Goal: Transaction & Acquisition: Subscribe to service/newsletter

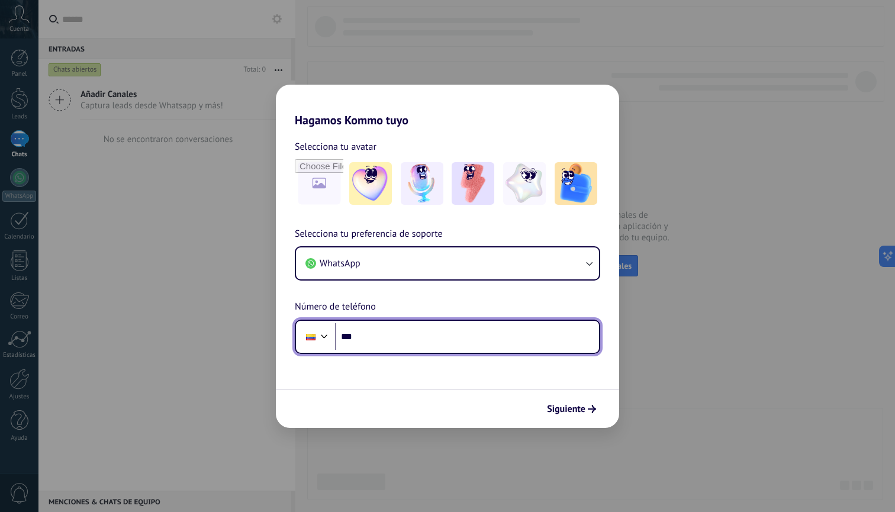
click at [411, 337] on input "***" at bounding box center [467, 336] width 264 height 27
type input "**********"
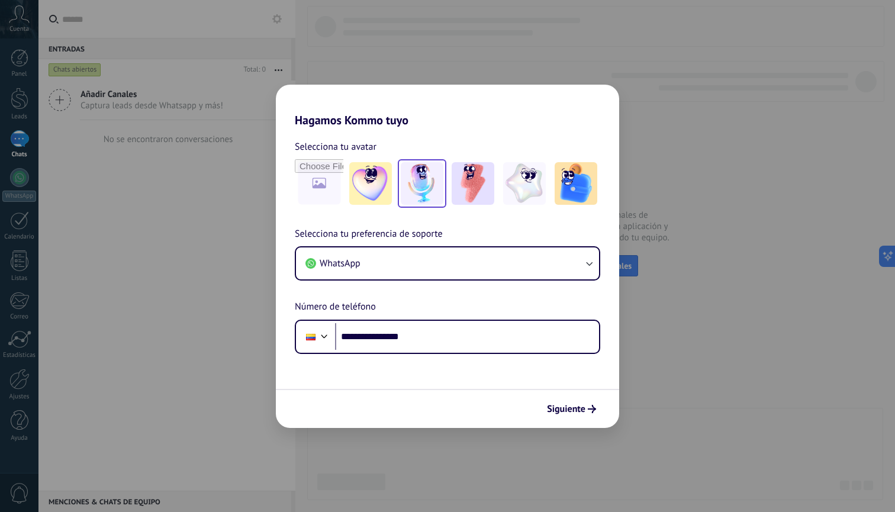
click at [433, 192] on img at bounding box center [422, 183] width 43 height 43
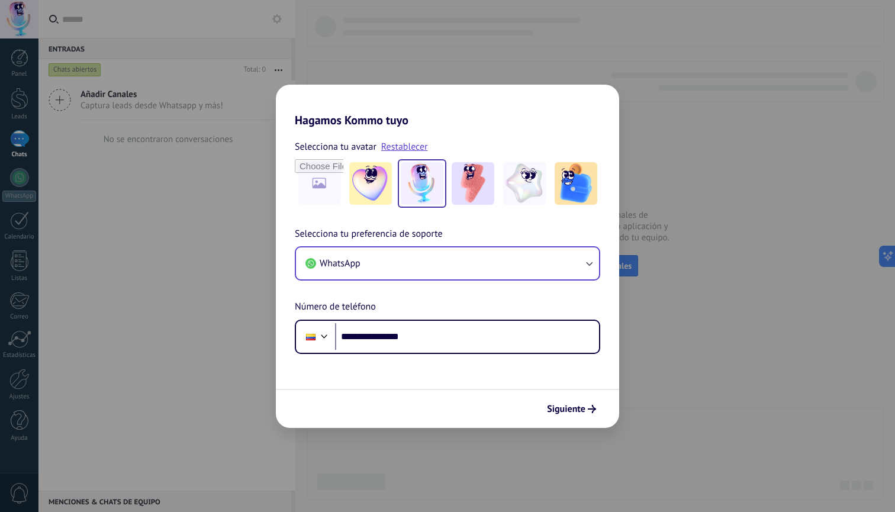
click at [547, 259] on button "WhatsApp" at bounding box center [447, 263] width 303 height 32
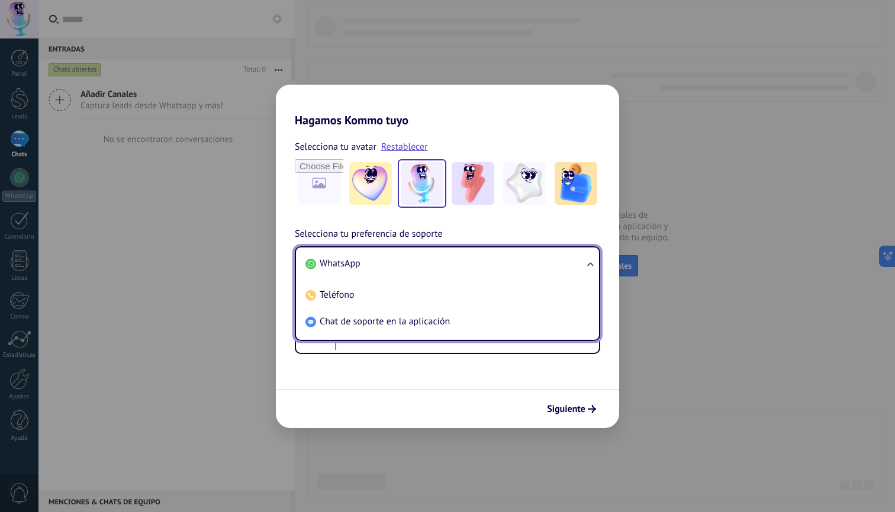
click at [399, 234] on span "Selecciona tu preferencia de soporte" at bounding box center [369, 234] width 148 height 15
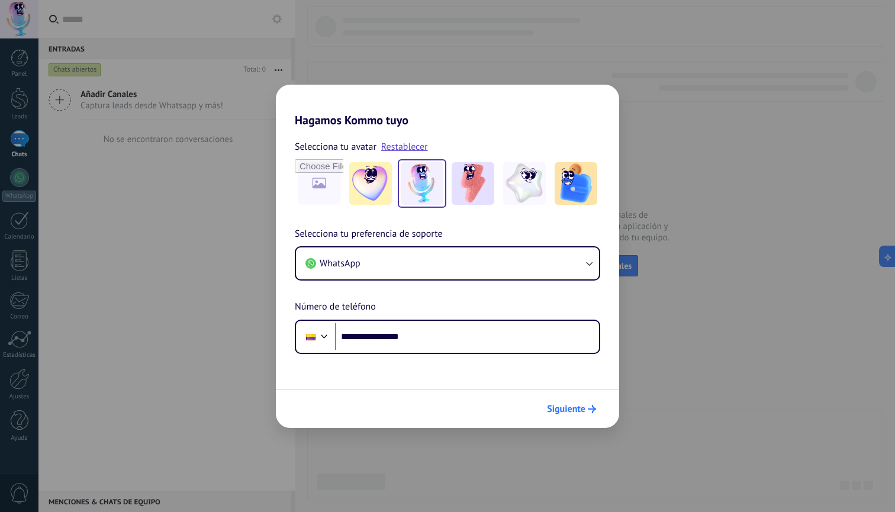
click at [567, 410] on span "Siguiente" at bounding box center [566, 409] width 38 height 8
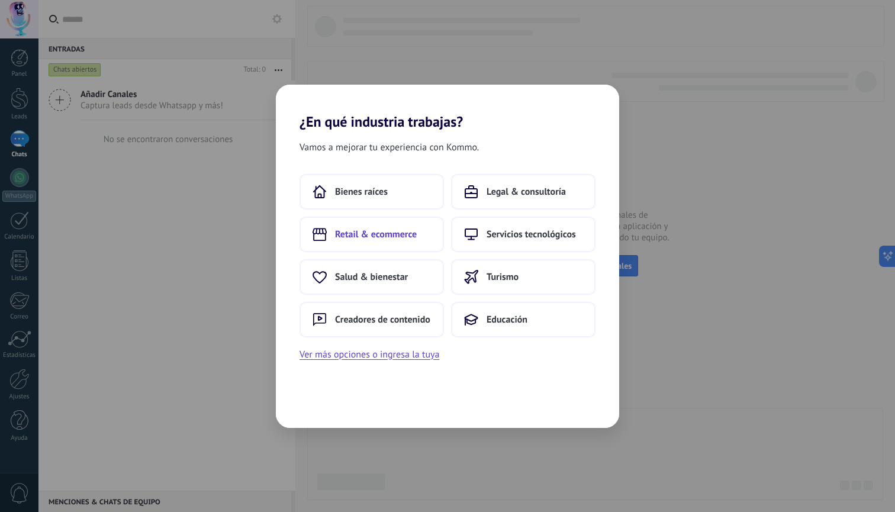
click at [384, 240] on button "Retail & ecommerce" at bounding box center [372, 235] width 144 height 36
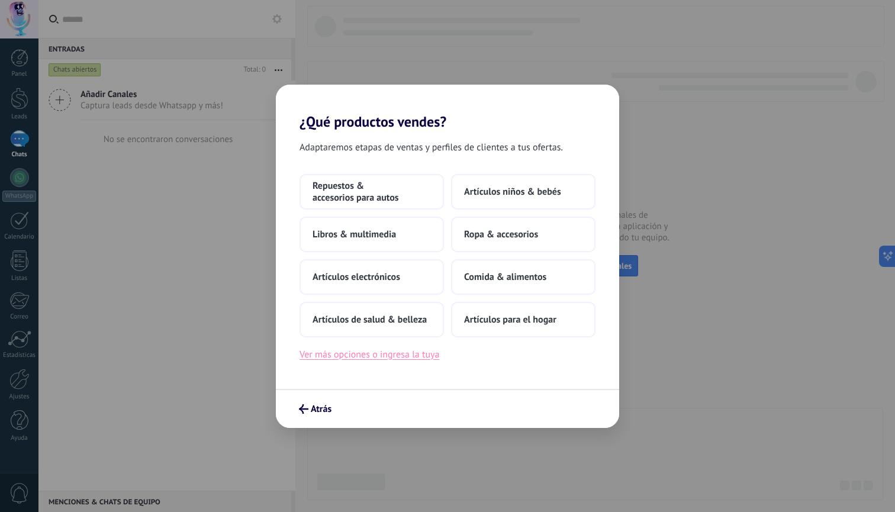
click at [398, 358] on button "Ver más opciones o ingresa la tuya" at bounding box center [370, 354] width 140 height 15
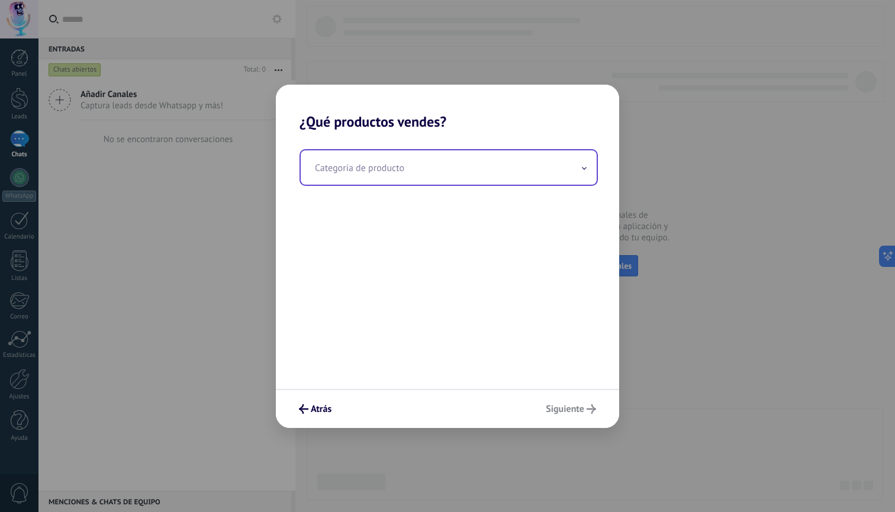
click at [376, 161] on input "text" at bounding box center [449, 167] width 296 height 34
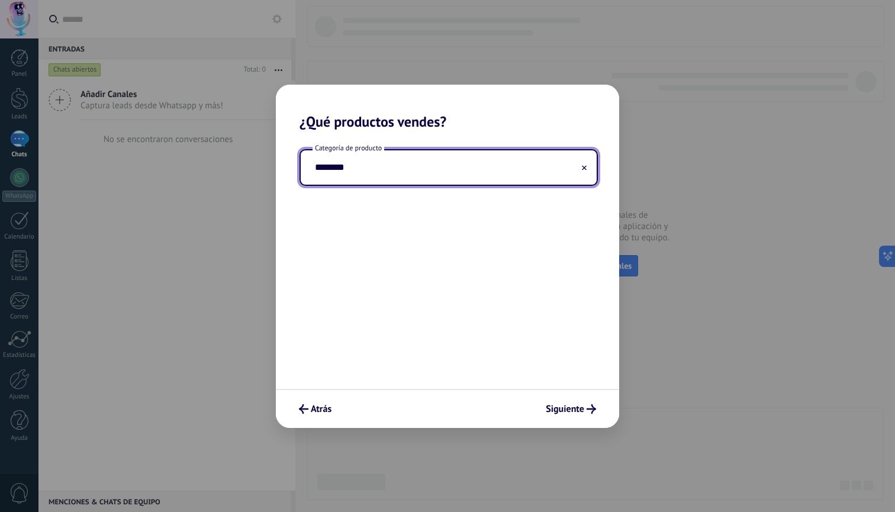
type input "********"
click at [382, 290] on div "Categoría de producto ********" at bounding box center [447, 259] width 343 height 259
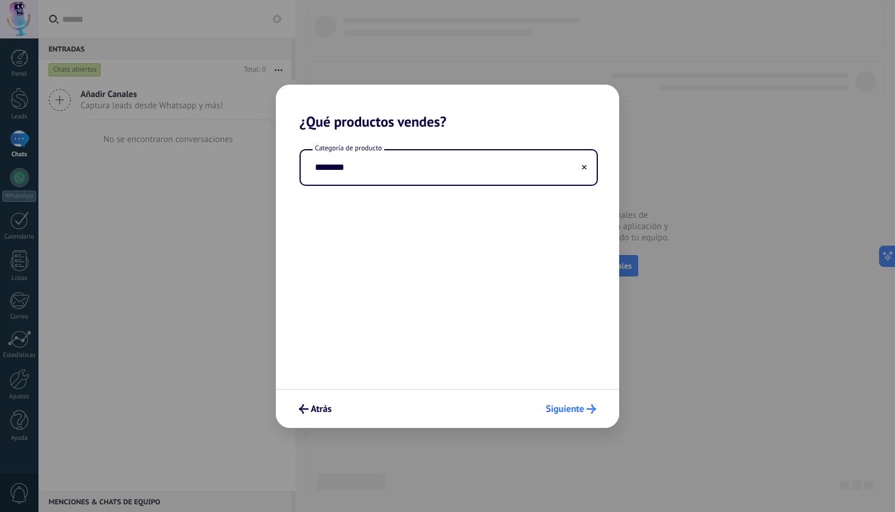
click at [565, 405] on span "Siguiente" at bounding box center [565, 409] width 38 height 8
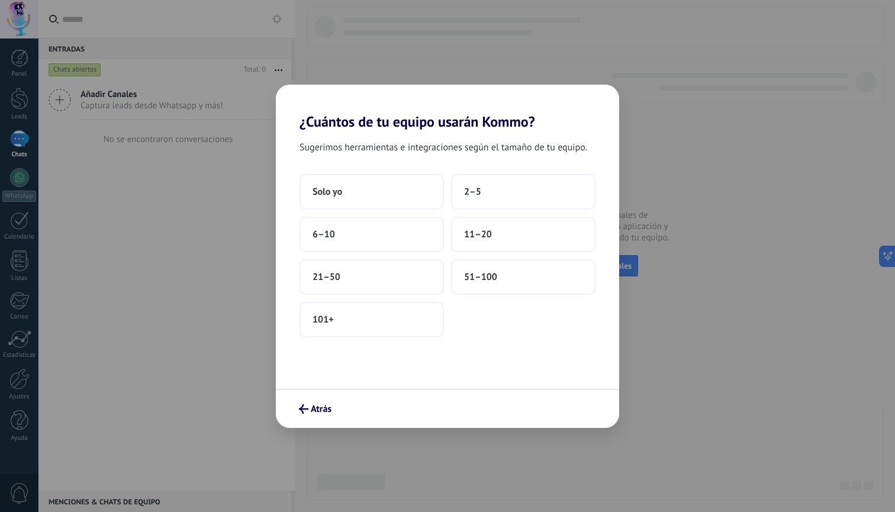
click at [401, 124] on h2 "¿Cuántos de tu equipo usarán Kommo?" at bounding box center [447, 108] width 343 height 46
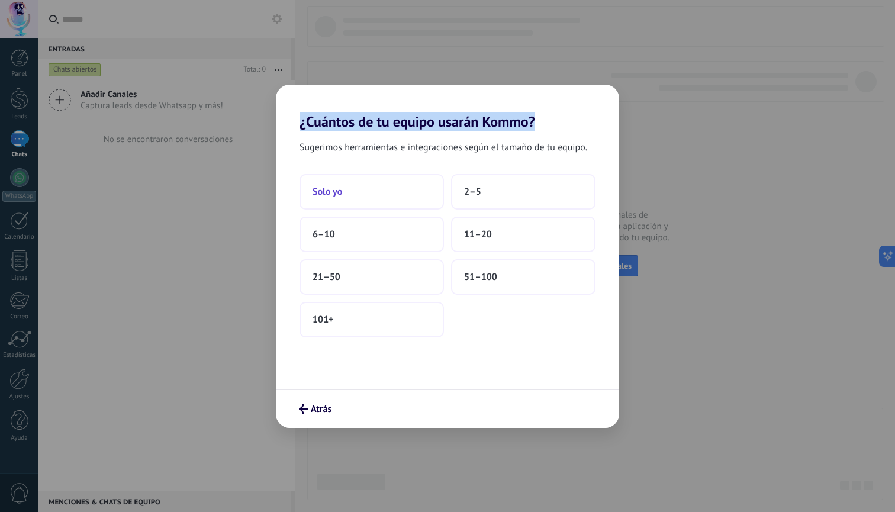
click at [392, 186] on button "Solo yo" at bounding box center [372, 192] width 144 height 36
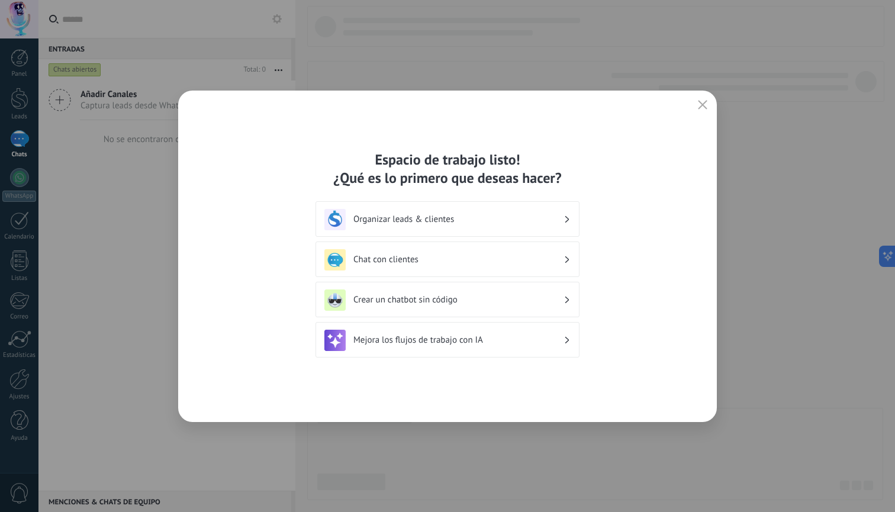
click at [407, 162] on div "Espacio de trabajo listo! ¿Qué es lo primero que deseas hacer?" at bounding box center [448, 168] width 264 height 37
click at [402, 178] on div "Espacio de trabajo listo! ¿Qué es lo primero que deseas hacer?" at bounding box center [448, 168] width 264 height 37
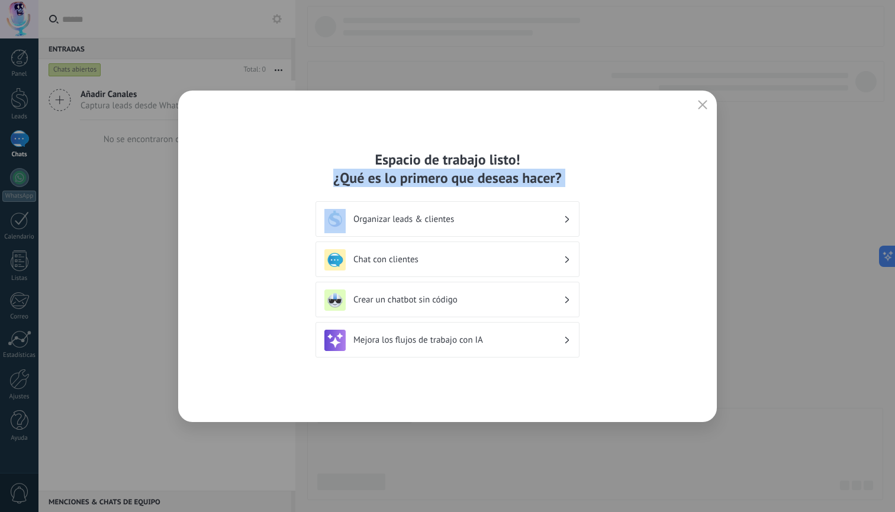
click at [402, 178] on div "Espacio de trabajo listo! ¿Qué es lo primero que deseas hacer?" at bounding box center [448, 168] width 264 height 37
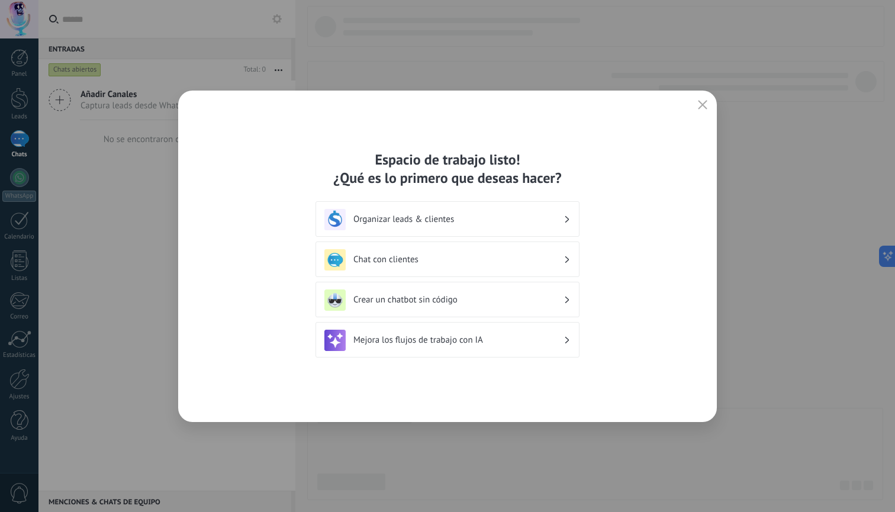
click at [495, 224] on h3 "Organizar leads & clientes" at bounding box center [458, 219] width 210 height 11
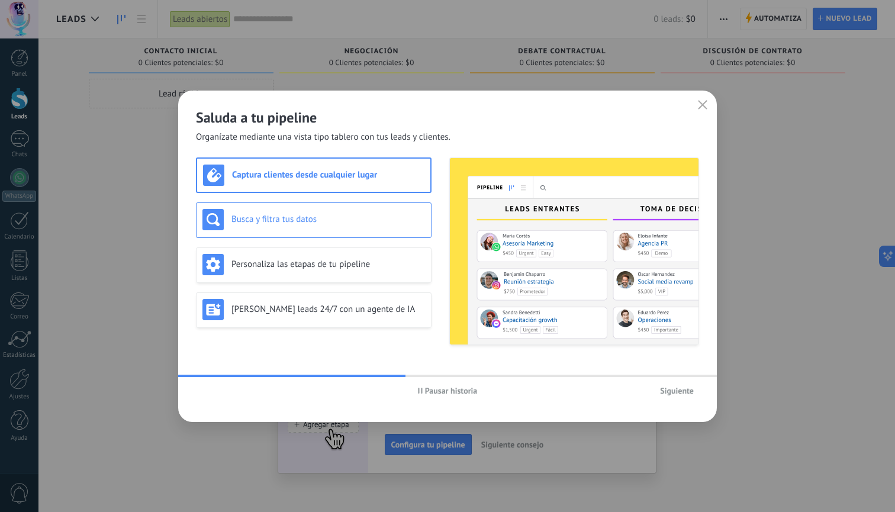
click at [338, 221] on h3 "Busca y filtra tus datos" at bounding box center [328, 219] width 194 height 11
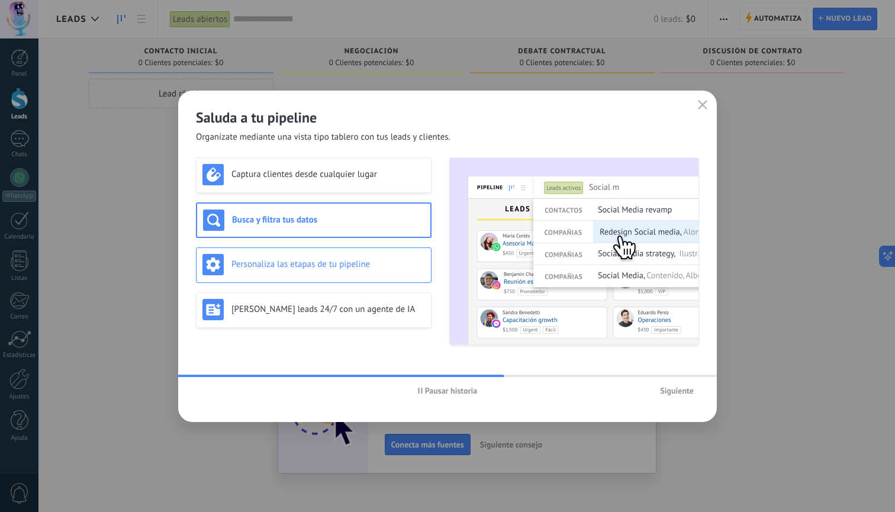
click at [332, 267] on h3 "Personaliza las etapas de tu pipeline" at bounding box center [328, 264] width 194 height 11
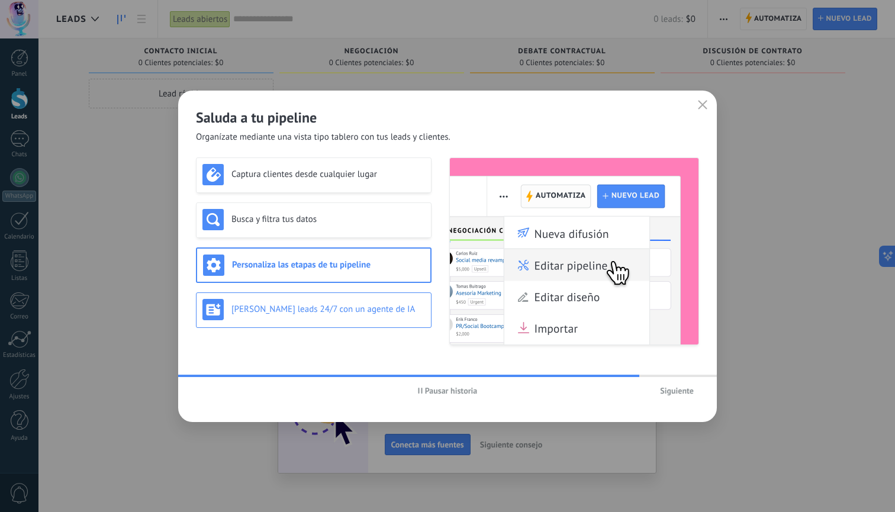
click at [324, 316] on div "[PERSON_NAME] leads 24/7 con un agente de IA" at bounding box center [313, 309] width 223 height 21
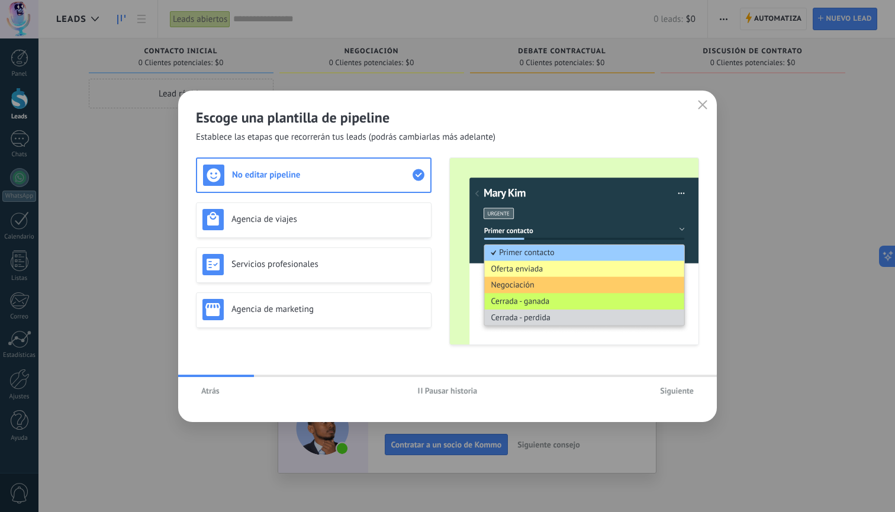
click at [215, 388] on span "Atrás" at bounding box center [210, 391] width 18 height 8
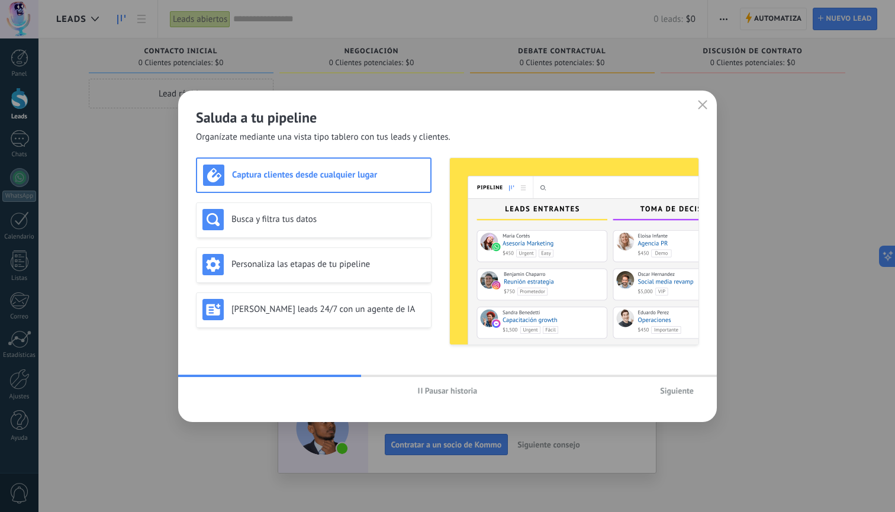
click at [670, 384] on button "Siguiente" at bounding box center [677, 391] width 44 height 18
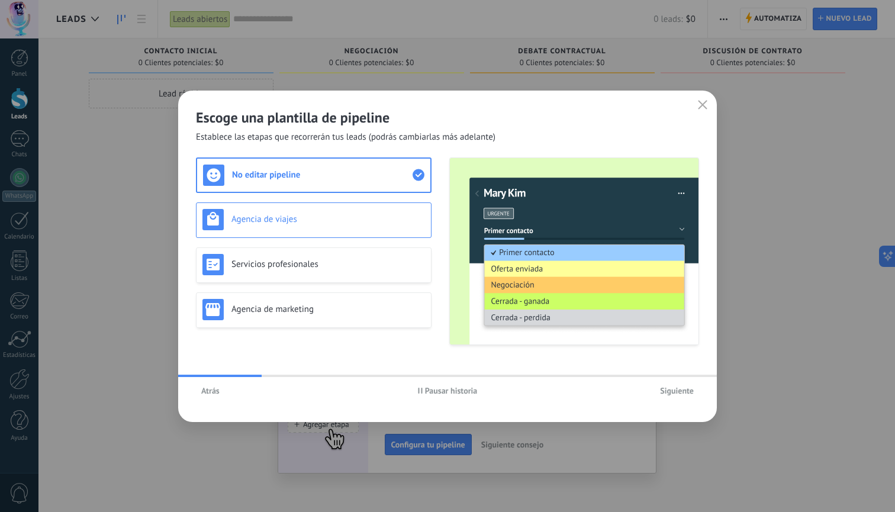
click at [347, 226] on div "Agencia de viajes" at bounding box center [313, 219] width 223 height 21
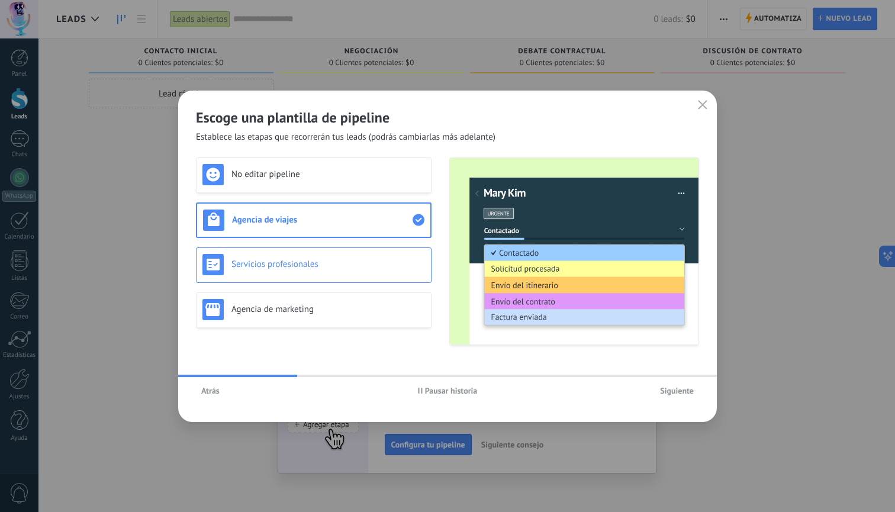
click at [334, 264] on h3 "Servicios profesionales" at bounding box center [328, 264] width 194 height 11
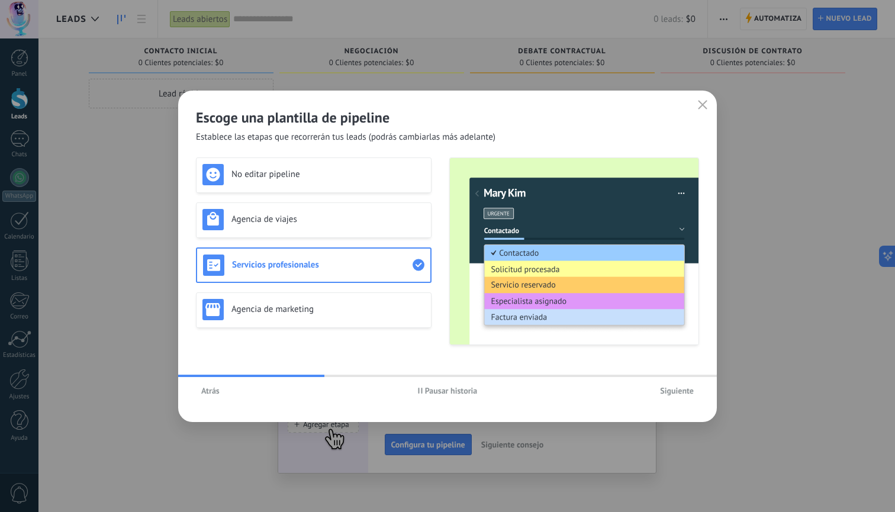
drag, startPoint x: 329, startPoint y: 304, endPoint x: 436, endPoint y: 336, distance: 111.8
click at [329, 304] on h3 "Agencia de marketing" at bounding box center [328, 309] width 194 height 11
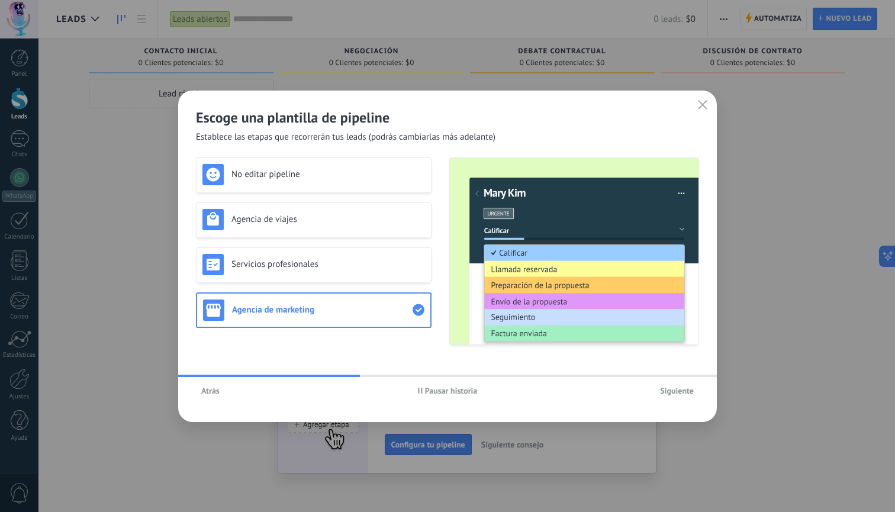
click at [682, 393] on span "Siguiente" at bounding box center [677, 391] width 34 height 8
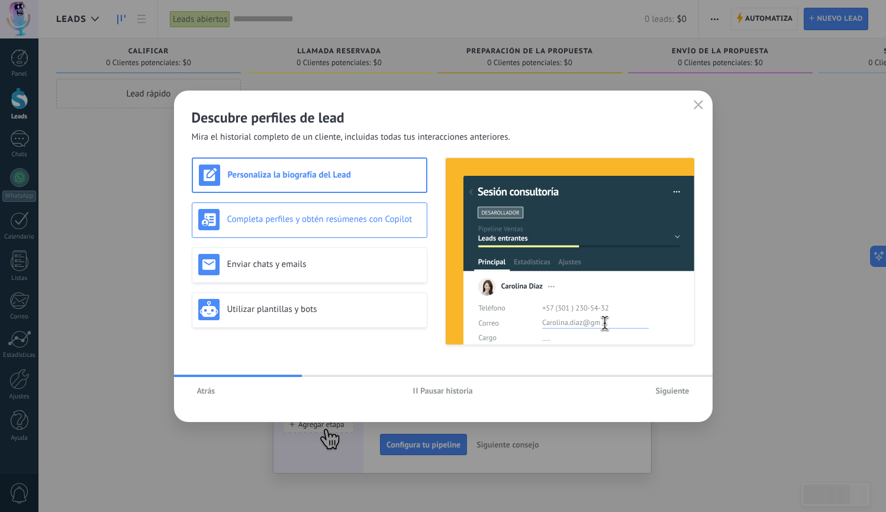
click at [350, 218] on h3 "Completa perfiles y obtén resúmenes con Copilot" at bounding box center [324, 219] width 194 height 11
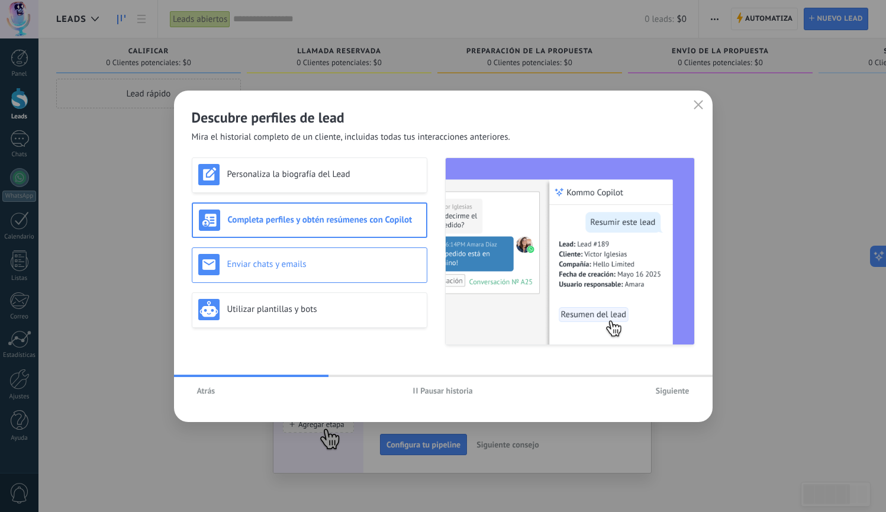
click at [339, 263] on h3 "Enviar chats y emails" at bounding box center [324, 264] width 194 height 11
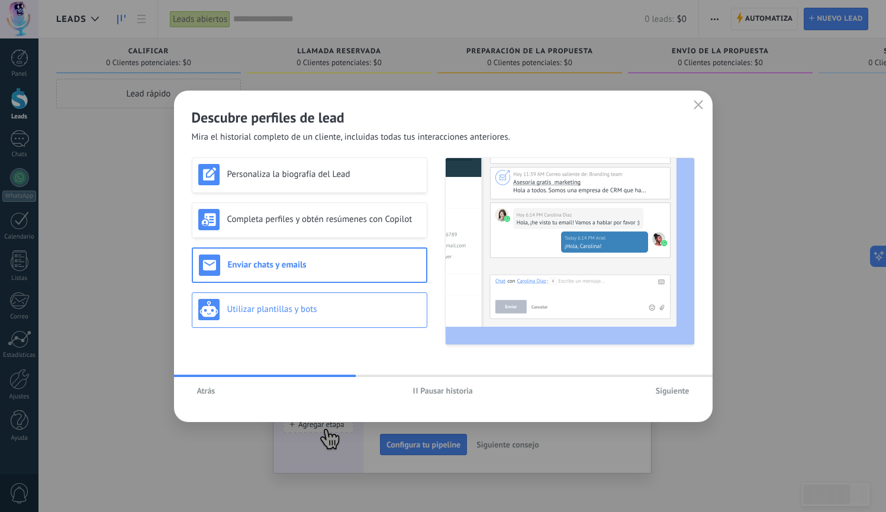
click at [331, 302] on div "Utilizar plantillas y bots" at bounding box center [309, 309] width 223 height 21
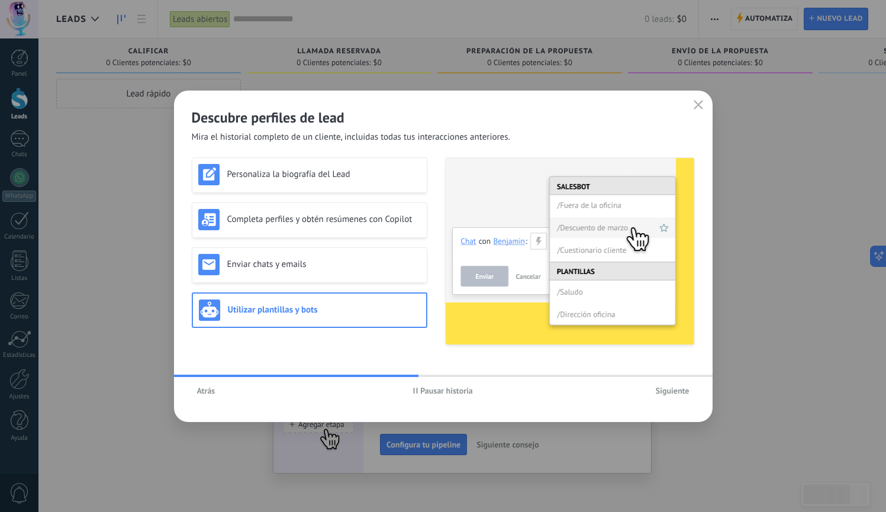
click at [674, 390] on span "Siguiente" at bounding box center [673, 391] width 34 height 8
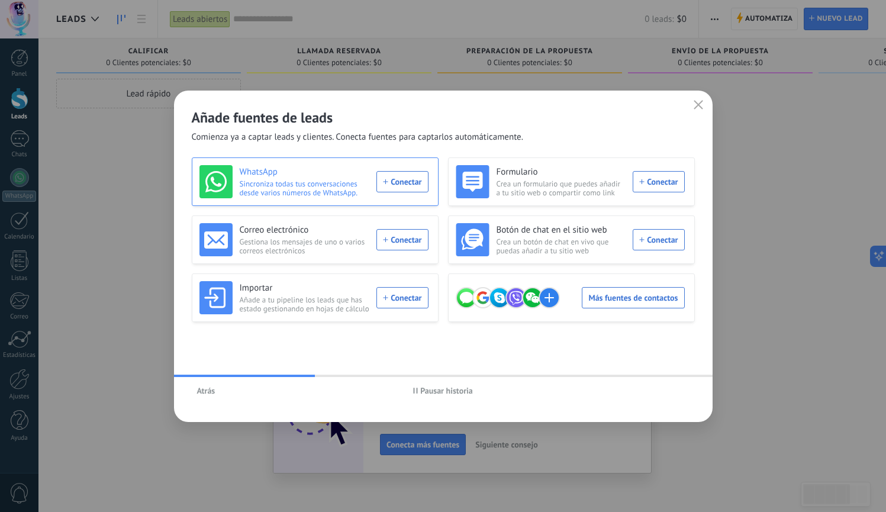
click at [407, 184] on div "WhatsApp Sincroniza todas tus conversaciones desde varios números de WhatsApp. …" at bounding box center [313, 181] width 229 height 33
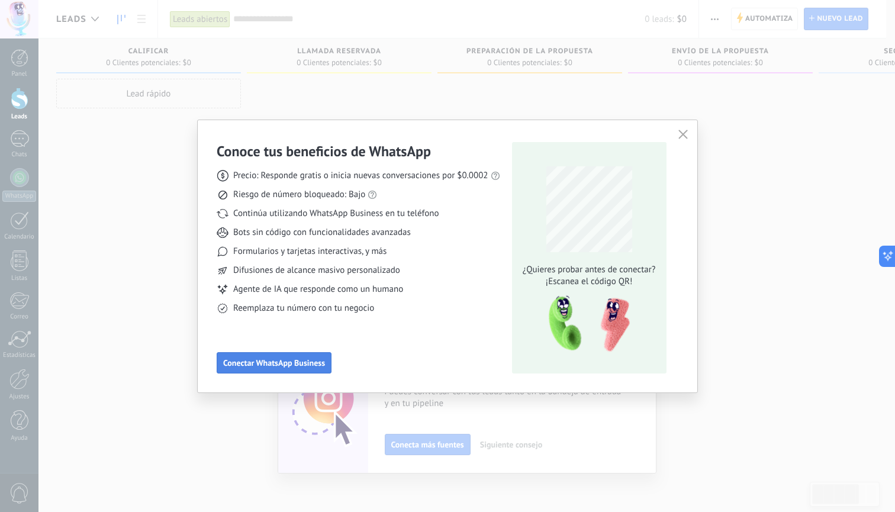
click at [282, 367] on span "Conectar WhatsApp Business" at bounding box center [274, 363] width 102 height 8
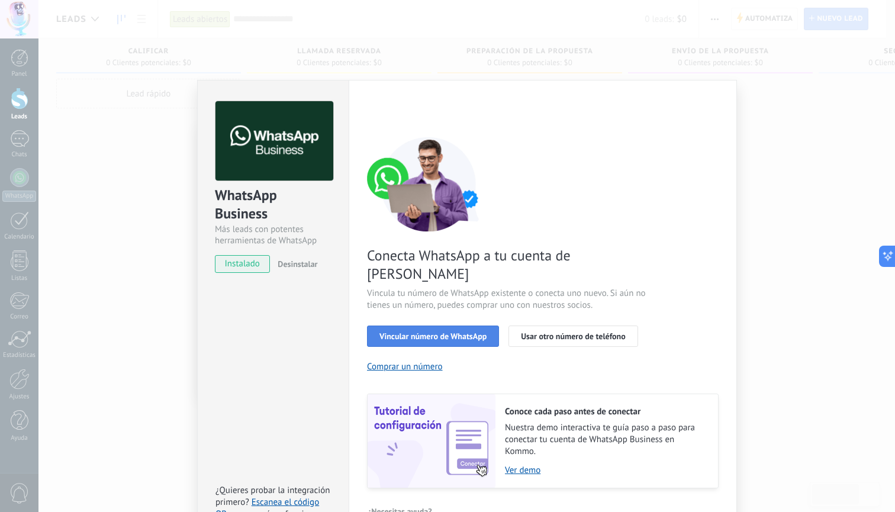
click at [439, 332] on span "Vincular número de WhatsApp" at bounding box center [432, 336] width 107 height 8
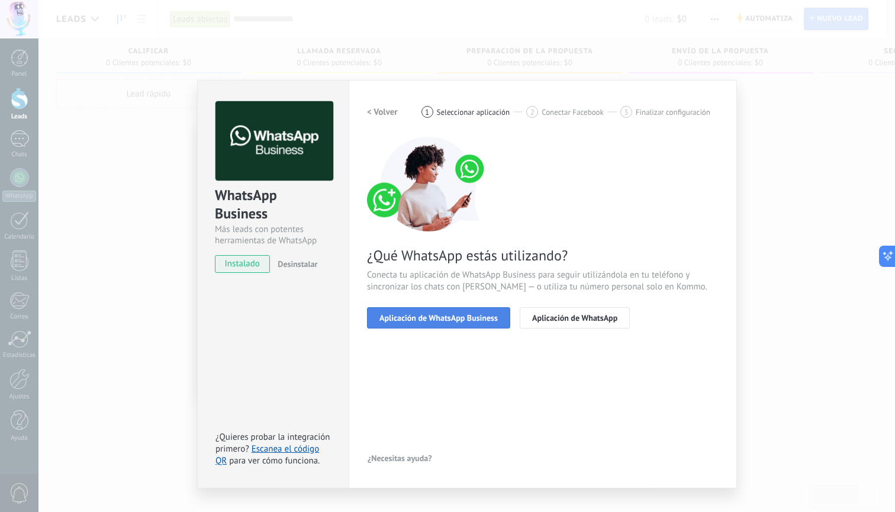
click at [474, 315] on span "Aplicación de WhatsApp Business" at bounding box center [438, 318] width 118 height 8
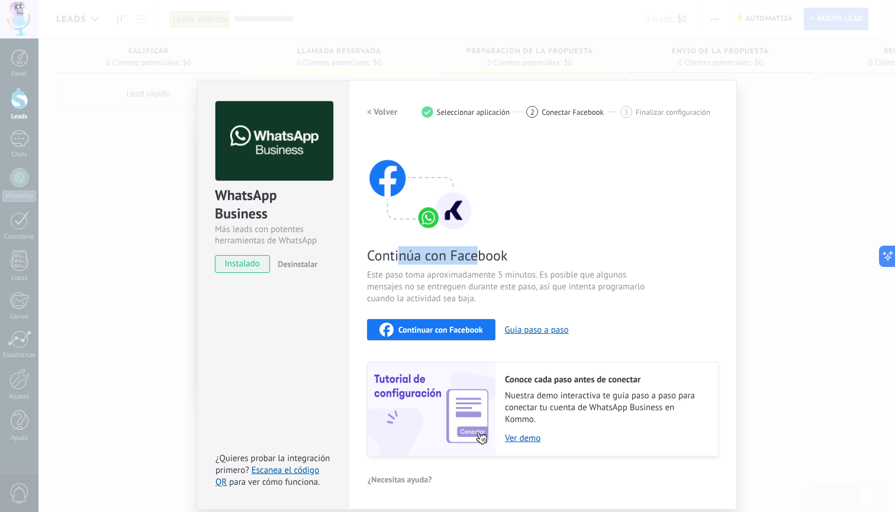
drag, startPoint x: 400, startPoint y: 258, endPoint x: 475, endPoint y: 263, distance: 76.0
click at [475, 263] on span "Continúa con Facebook" at bounding box center [508, 255] width 282 height 18
click at [445, 278] on span "Este paso toma aproximadamente 5 minutos. Es posible que algunos mensajes no se…" at bounding box center [508, 287] width 282 height 36
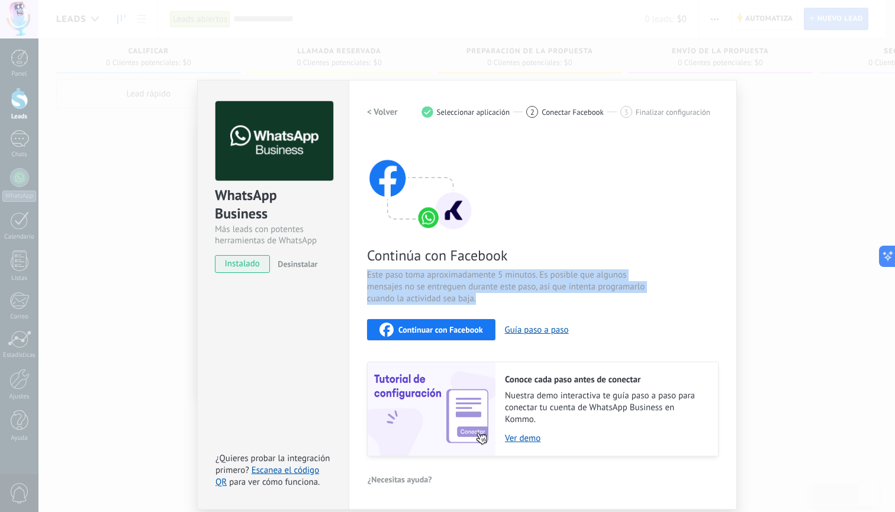
click at [445, 278] on span "Este paso toma aproximadamente 5 minutos. Es posible que algunos mensajes no se…" at bounding box center [508, 287] width 282 height 36
click at [379, 111] on h2 "< Volver" at bounding box center [382, 112] width 31 height 11
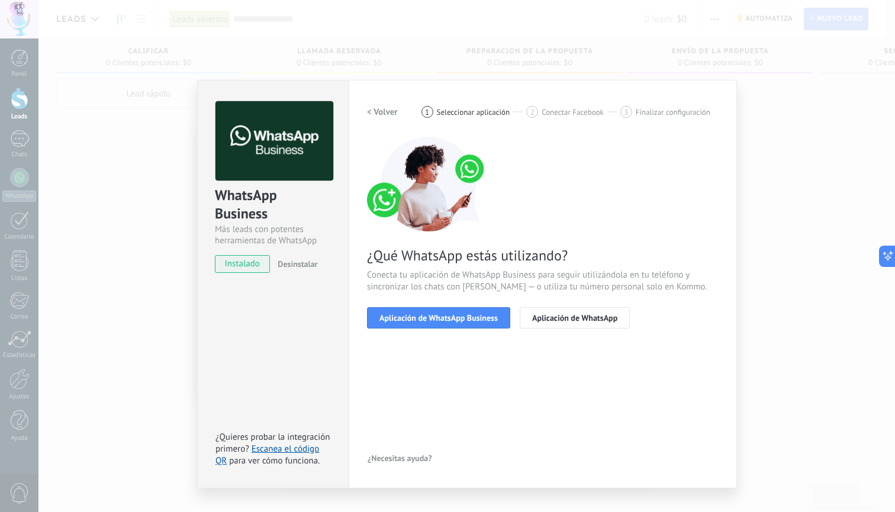
click at [371, 109] on h2 "< Volver" at bounding box center [382, 112] width 31 height 11
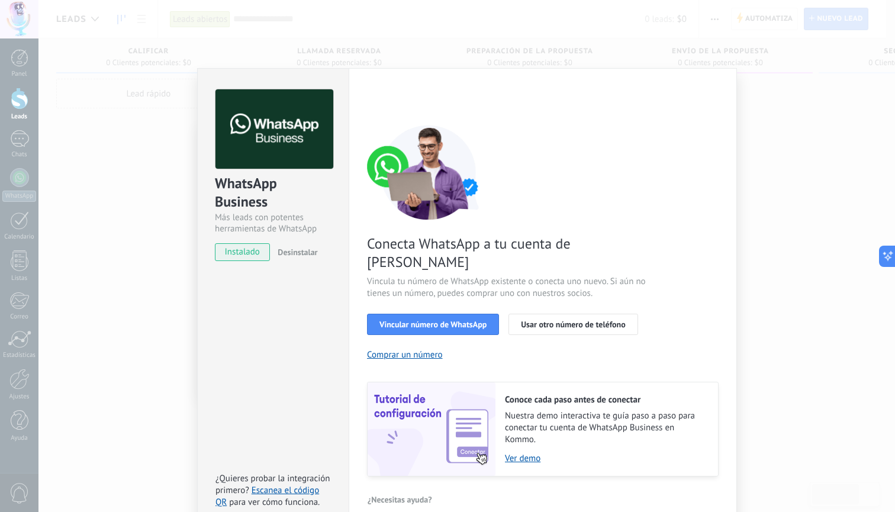
scroll to position [11, 0]
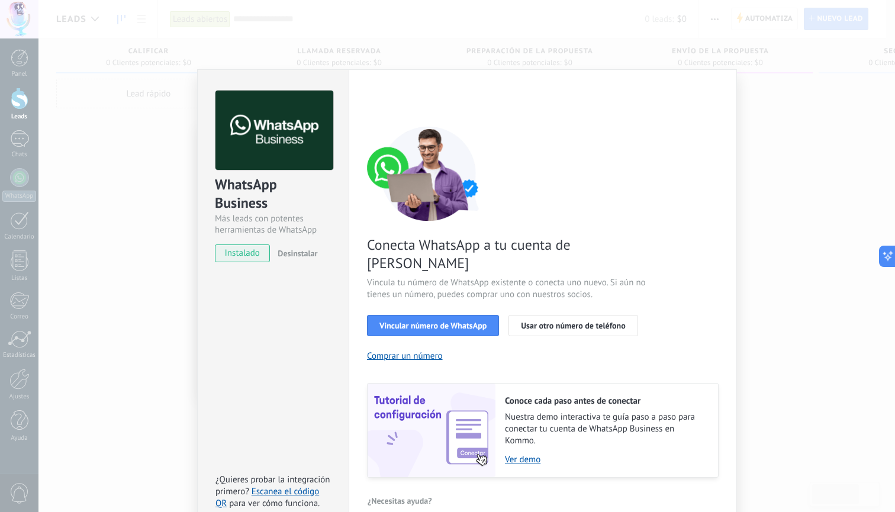
click at [574, 411] on span "Nuestra demo interactiva te guía paso a paso para conectar tu cuenta de WhatsAp…" at bounding box center [605, 429] width 201 height 36
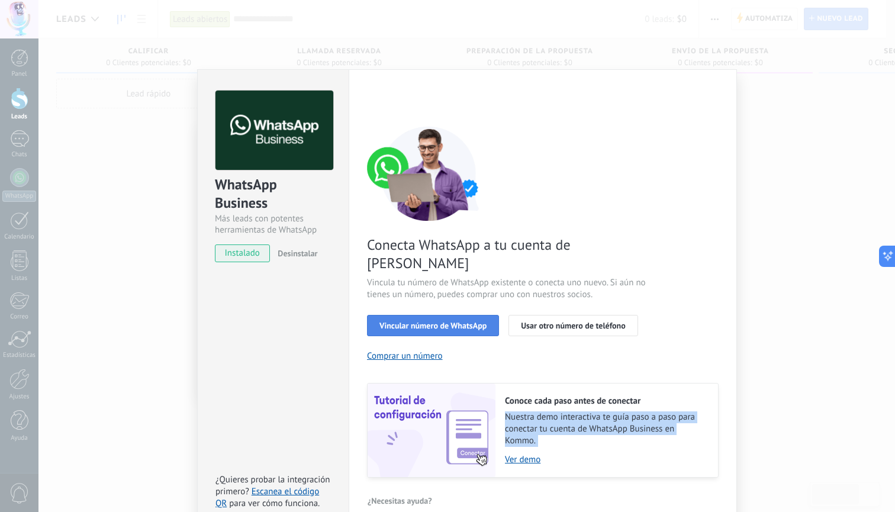
click at [446, 321] on span "Vincular número de WhatsApp" at bounding box center [432, 325] width 107 height 8
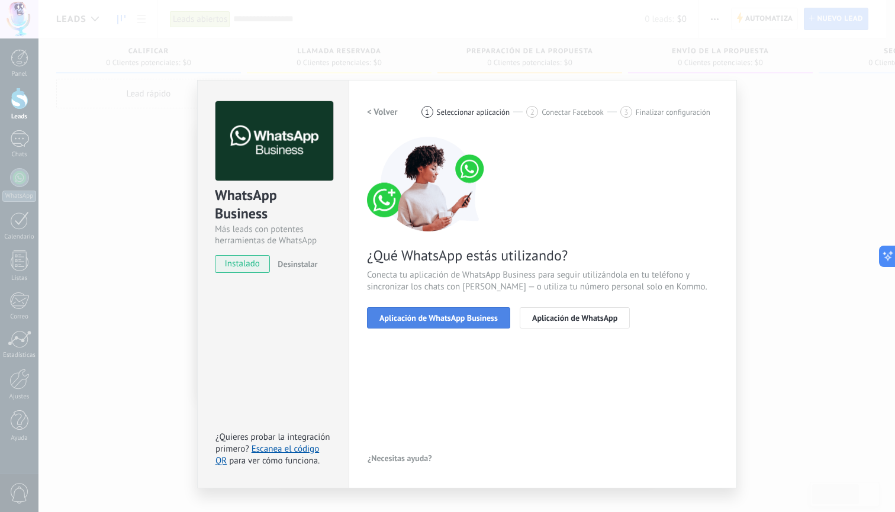
click at [471, 326] on button "Aplicación de WhatsApp Business" at bounding box center [438, 317] width 143 height 21
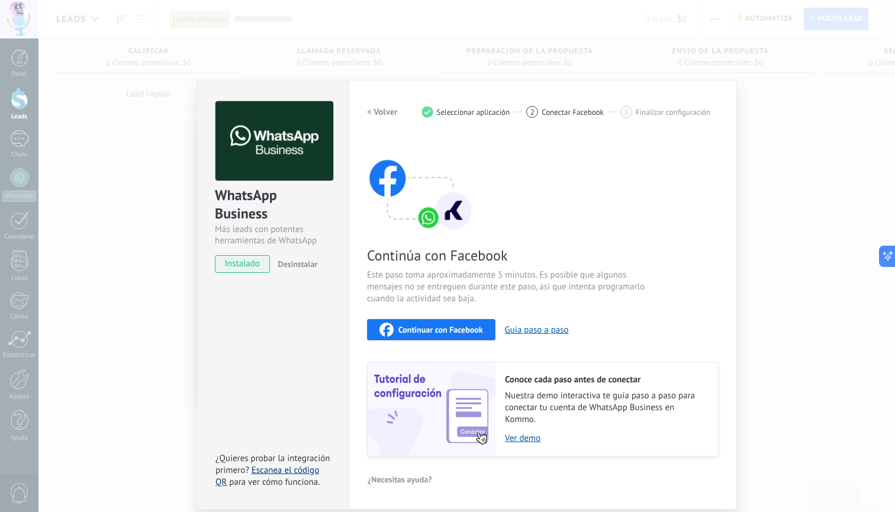
click at [304, 471] on link "Escanea el código QR" at bounding box center [267, 476] width 104 height 23
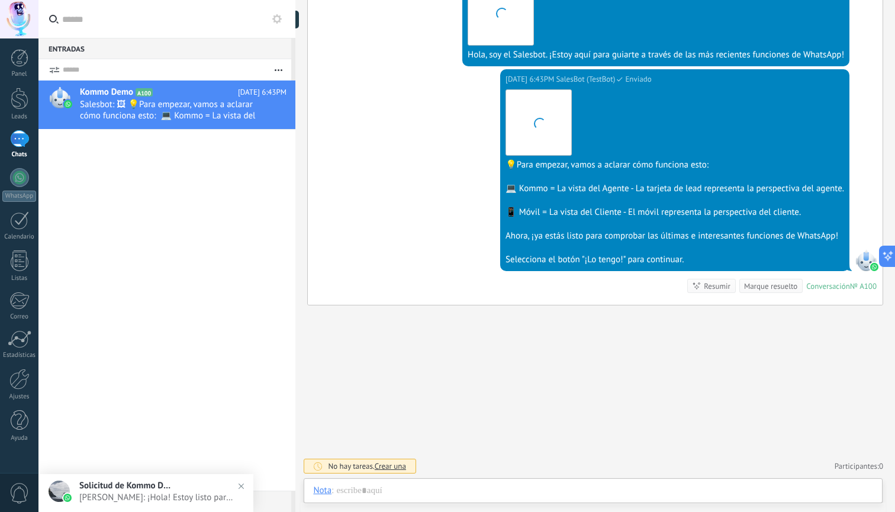
scroll to position [272, 0]
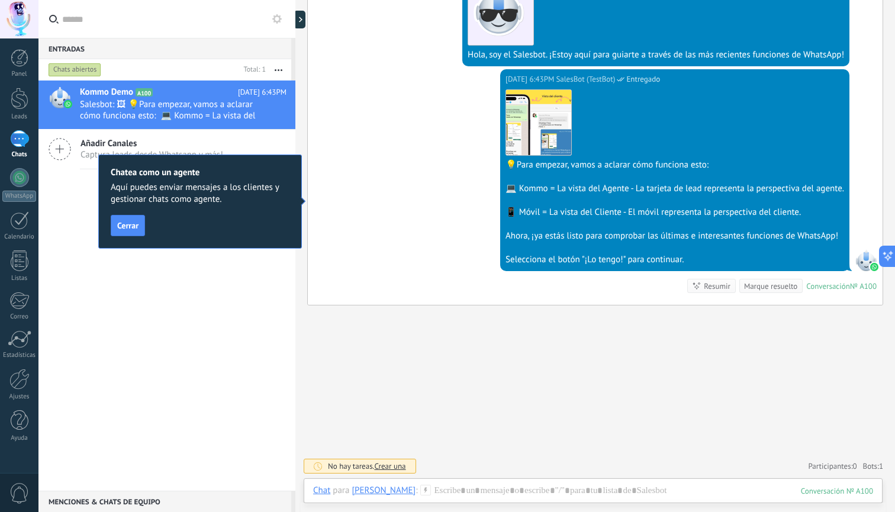
click at [355, 129] on div "[DATE] 6:43PM SalesBot (TestBot) Entregado Descargar 💡Para empezar, vamos a acl…" at bounding box center [595, 187] width 575 height 236
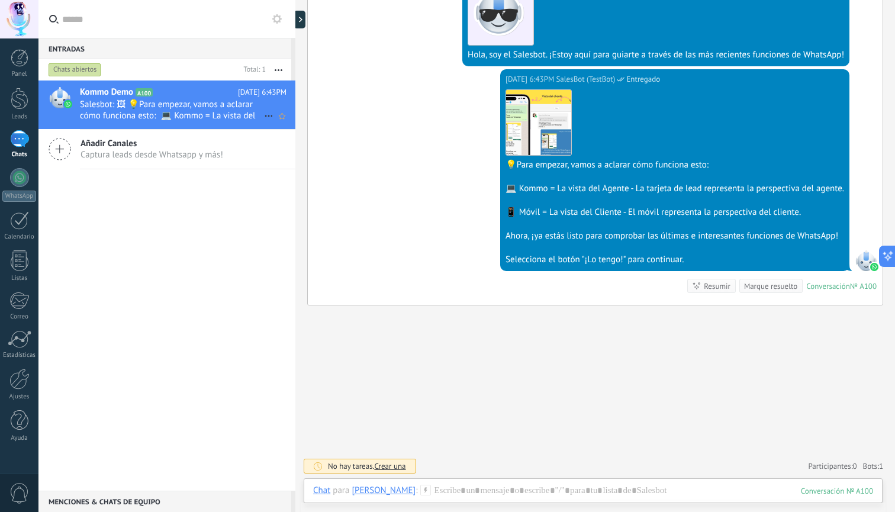
click at [180, 98] on div "Kommo Demo A100 [DATE] 6:43PM Salesbot: 🖼 💡Para empezar, vamos a aclarar cómo f…" at bounding box center [187, 105] width 215 height 49
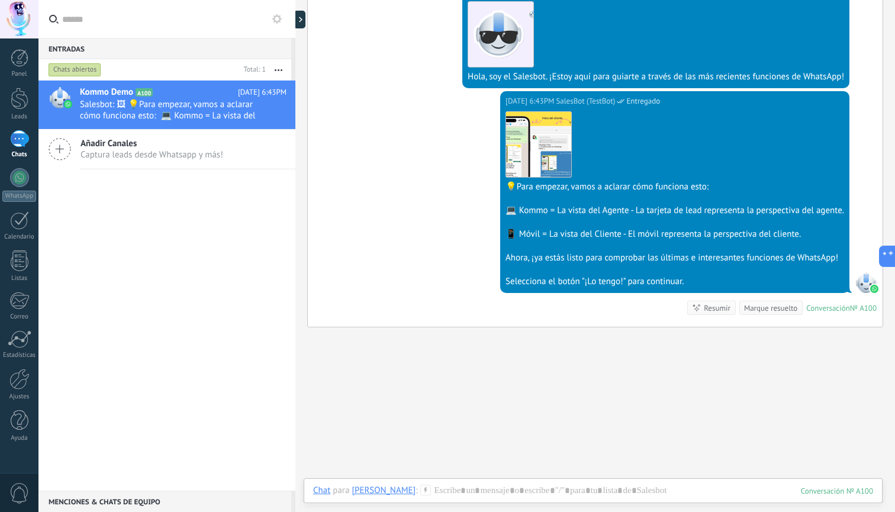
scroll to position [234, 0]
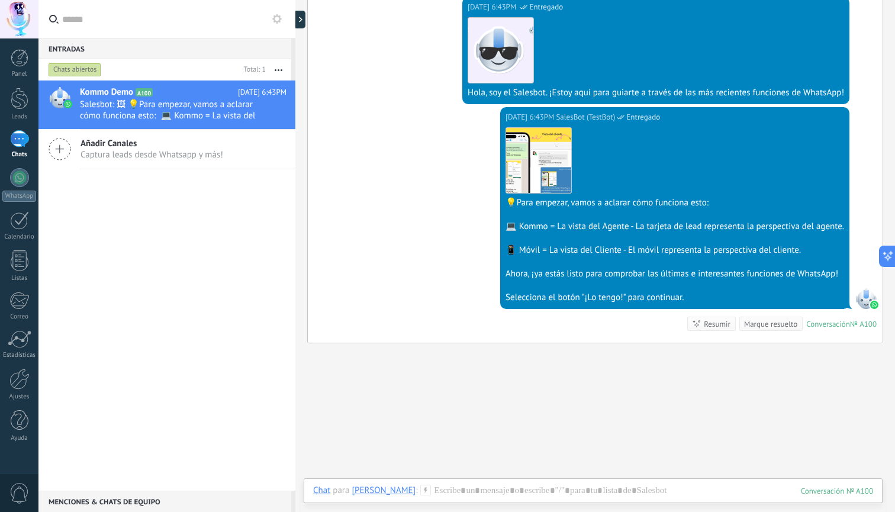
click at [657, 298] on div "Selecciona el botón "¡Lo tengo!" para continuar." at bounding box center [675, 298] width 339 height 12
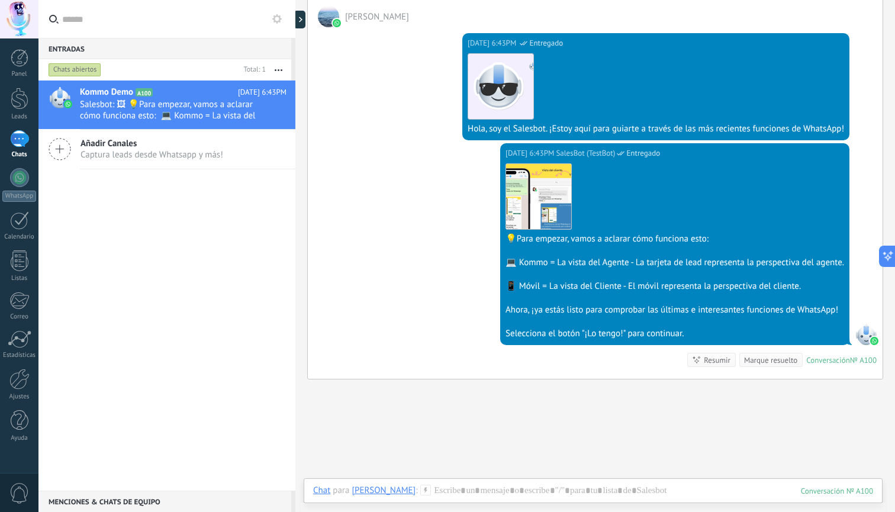
scroll to position [174, 0]
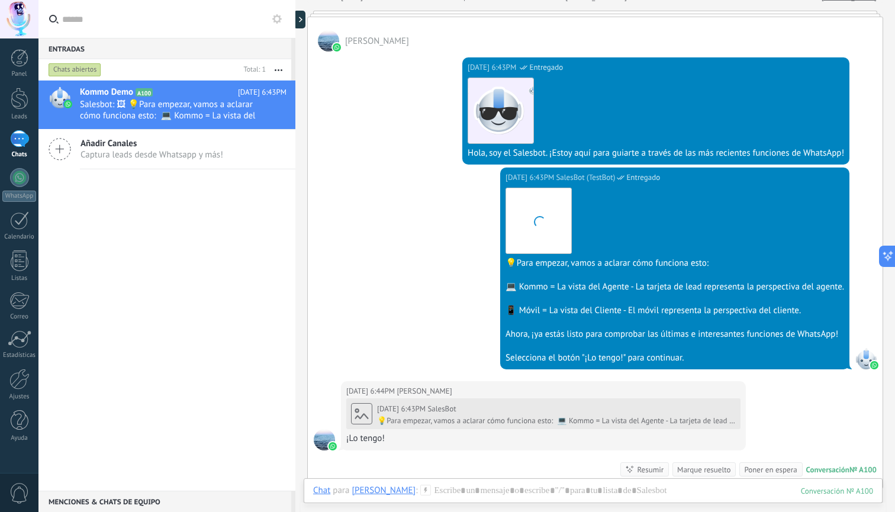
click at [600, 352] on div "Selecciona el botón "¡Lo tengo!" para continuar." at bounding box center [675, 358] width 339 height 12
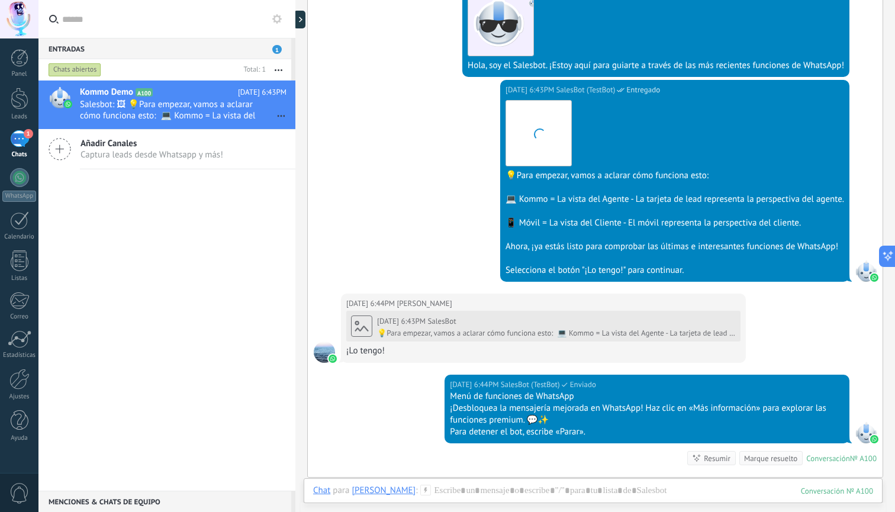
scroll to position [366, 0]
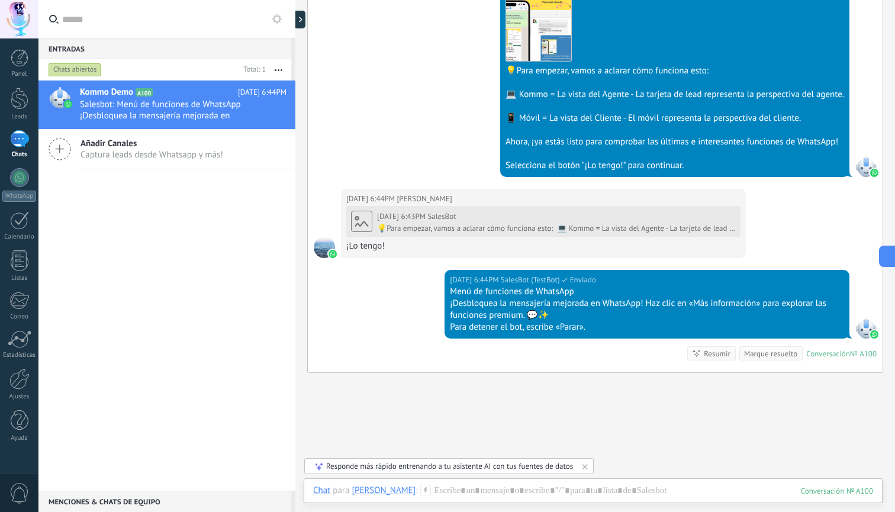
click at [666, 114] on div "📱 Móvil = La vista del Cliente - El móvil representa la perspectiva del cliente." at bounding box center [675, 118] width 339 height 12
drag, startPoint x: 543, startPoint y: 96, endPoint x: 546, endPoint y: 108, distance: 12.2
click at [546, 108] on div "Descargar 💡Para empezar, vamos a aclarar cómo funciona esto: 💻 Kommo = La vista…" at bounding box center [675, 81] width 339 height 181
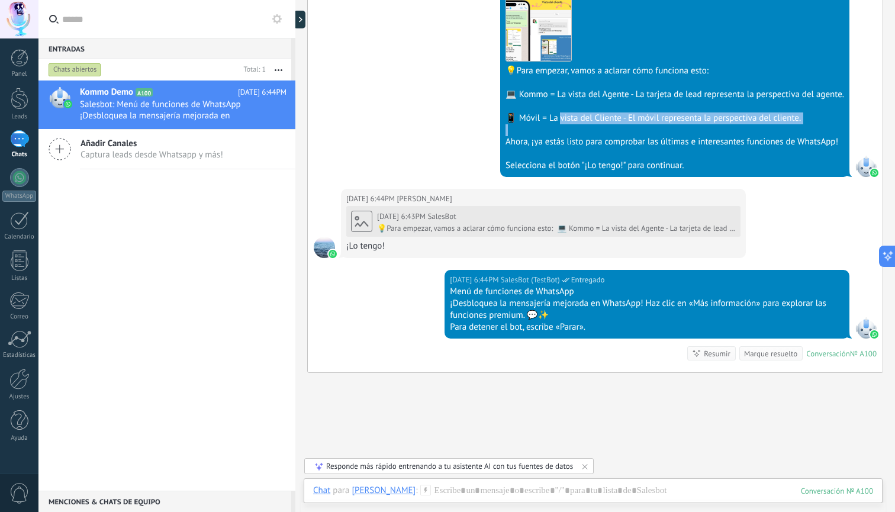
drag, startPoint x: 556, startPoint y: 119, endPoint x: 555, endPoint y: 126, distance: 7.2
click at [555, 126] on div "Descargar 💡Para empezar, vamos a aclarar cómo funciona esto: 💻 Kommo = La vista…" at bounding box center [675, 81] width 339 height 181
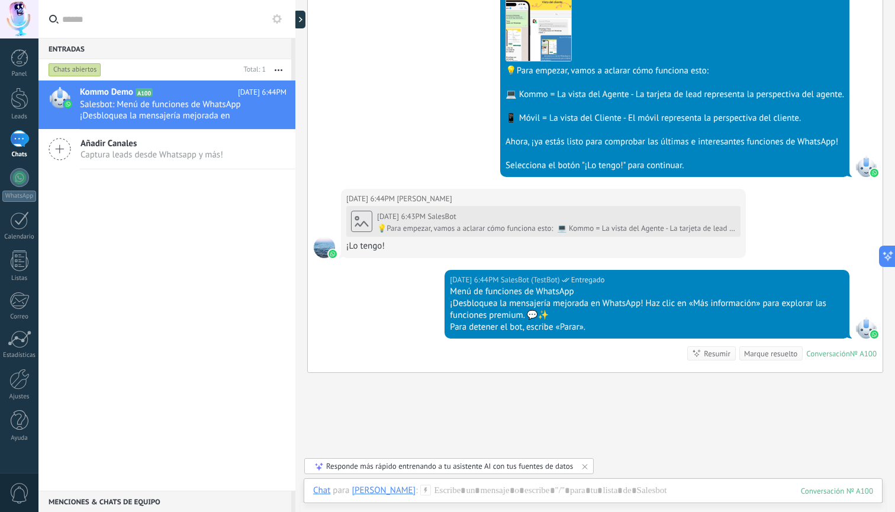
click at [549, 145] on div "Ahora, ¡ya estás listo para comprobar las últimas e interesantes funciones de W…" at bounding box center [675, 142] width 339 height 12
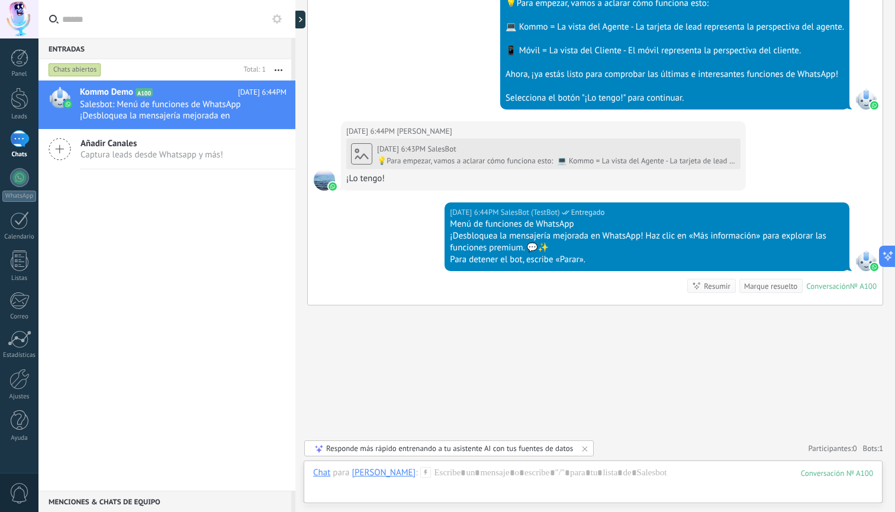
scroll to position [434, 0]
click at [707, 238] on div "¡Desbloquea la mensajería mejorada en WhatsApp! Haz clic en «Más información» p…" at bounding box center [647, 242] width 394 height 24
click at [732, 237] on div "¡Desbloquea la mensajería mejorada en WhatsApp! Haz clic en «Más información» p…" at bounding box center [647, 242] width 394 height 24
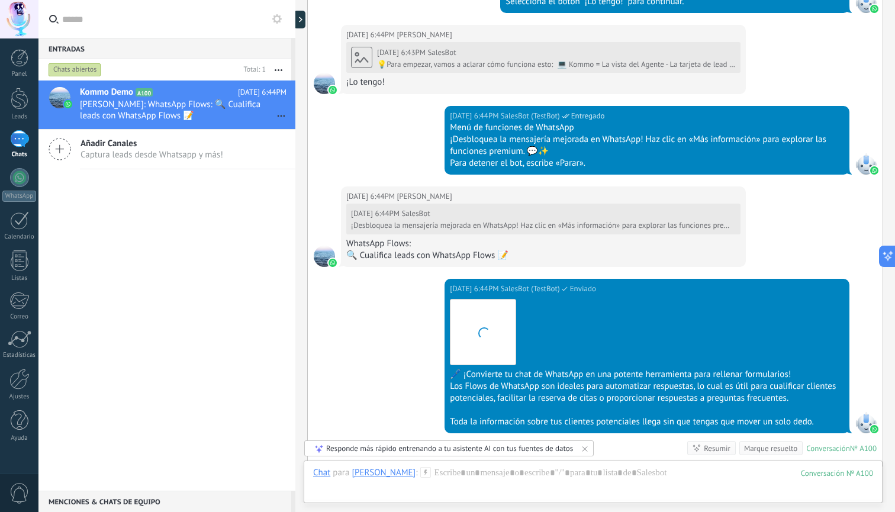
scroll to position [693, 0]
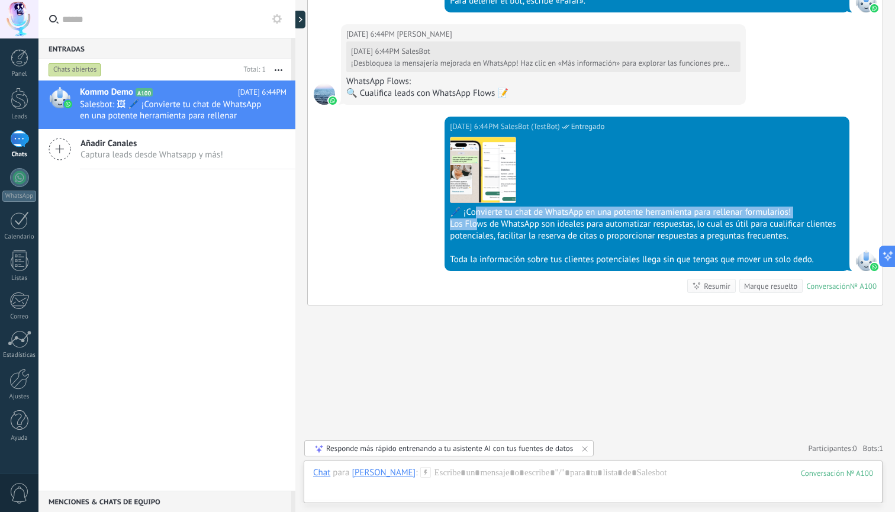
drag, startPoint x: 477, startPoint y: 215, endPoint x: 475, endPoint y: 222, distance: 7.2
click at [475, 222] on div "Descargar 🖊️ ¡Convierte tu chat de WhatsApp en una potente herramienta para rel…" at bounding box center [647, 199] width 394 height 133
click at [531, 227] on div "Los Flows de WhatsApp son ideales para automatizar respuestas, lo cual es útil …" at bounding box center [647, 230] width 394 height 24
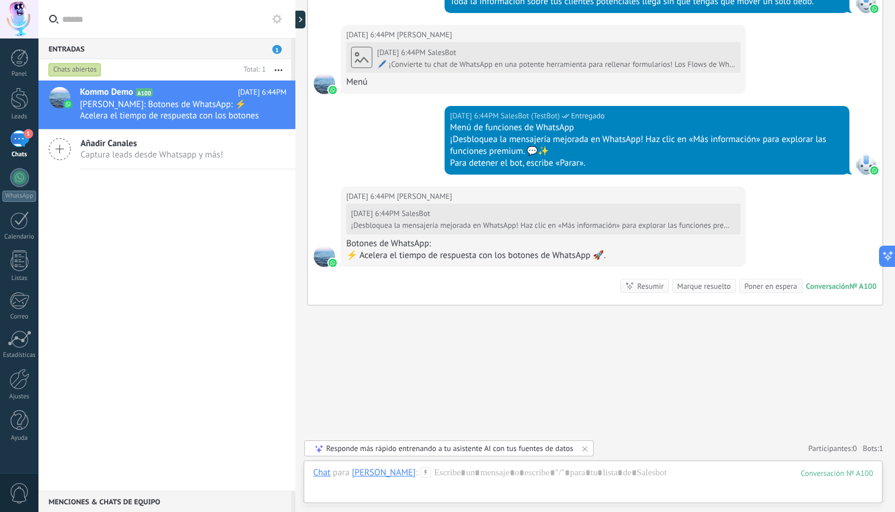
scroll to position [1137, 0]
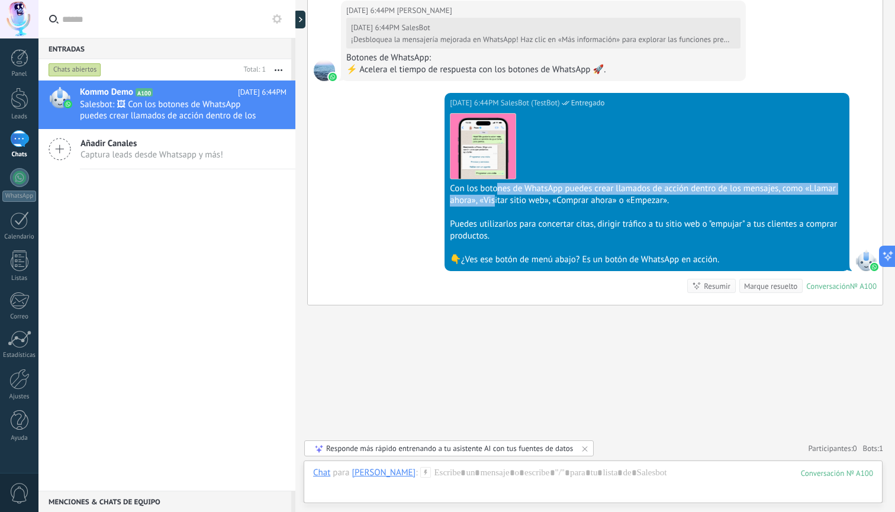
drag, startPoint x: 495, startPoint y: 194, endPoint x: 492, endPoint y: 201, distance: 7.9
click at [492, 201] on div "Con los botones de WhatsApp puedes crear llamados de acción dentro de los mensa…" at bounding box center [647, 195] width 394 height 24
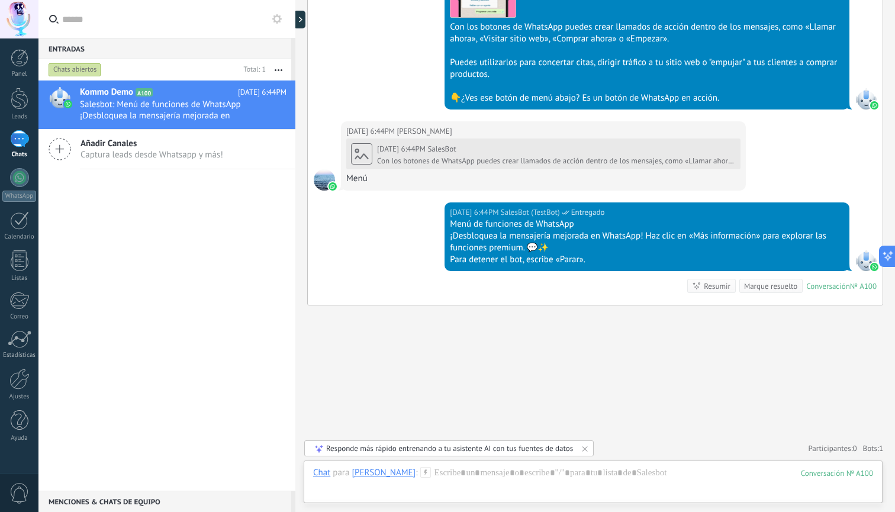
scroll to position [1298, 0]
click at [574, 259] on div "Para detener el bot, escribe «Parar»." at bounding box center [647, 260] width 394 height 12
click at [420, 474] on icon at bounding box center [425, 472] width 11 height 11
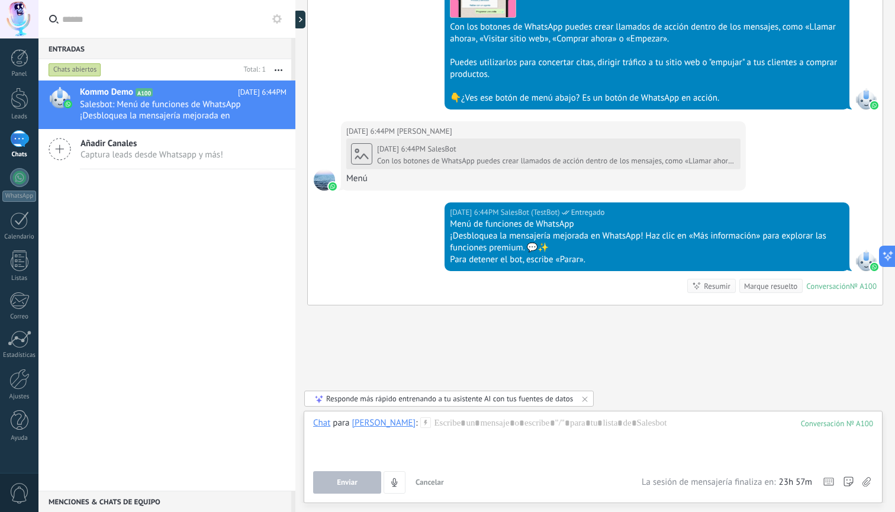
click at [420, 421] on icon at bounding box center [425, 422] width 11 height 11
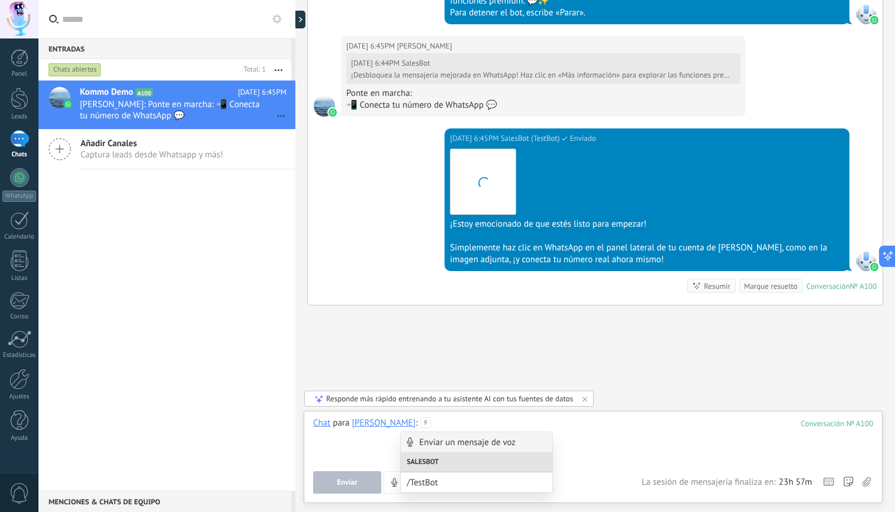
scroll to position [1691, 0]
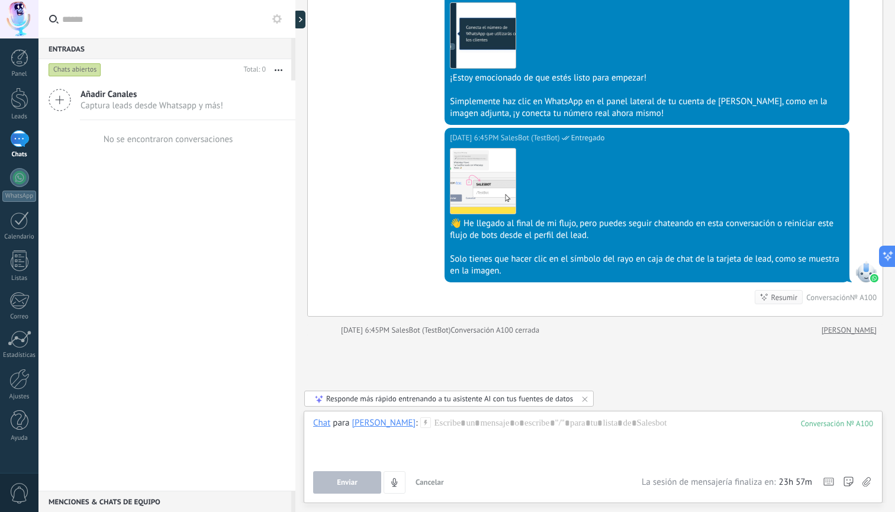
click at [491, 263] on div "Solo tienes que hacer clic en el símbolo del rayo en caja de chat de la tarjeta…" at bounding box center [647, 265] width 394 height 24
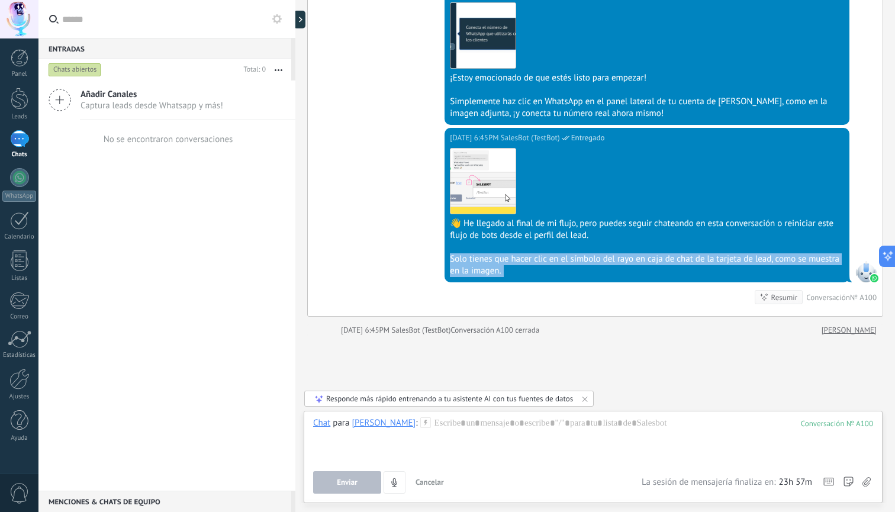
click at [491, 263] on div "Solo tienes que hacer clic en el símbolo del rayo en caja de chat de la tarjeta…" at bounding box center [647, 265] width 394 height 24
click at [20, 172] on div at bounding box center [19, 177] width 19 height 19
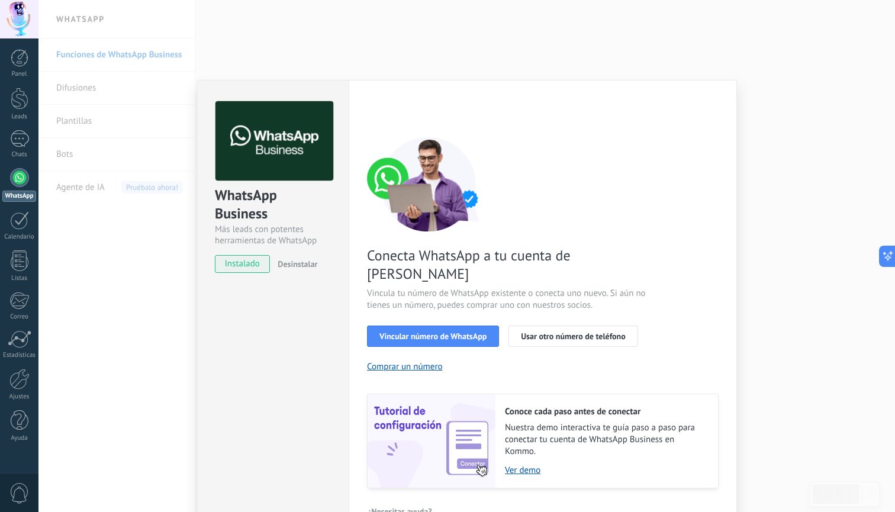
click at [21, 185] on div at bounding box center [19, 177] width 19 height 19
click at [761, 189] on div "WhatsApp Business Más leads con potentes herramientas de WhatsApp instalado Des…" at bounding box center [466, 256] width 857 height 512
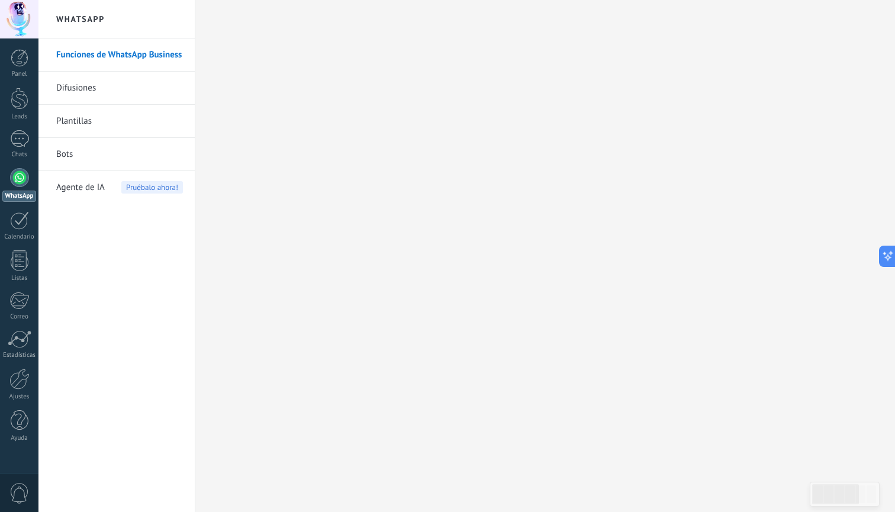
click at [14, 178] on div at bounding box center [19, 177] width 19 height 19
click at [21, 143] on div "1" at bounding box center [19, 138] width 19 height 17
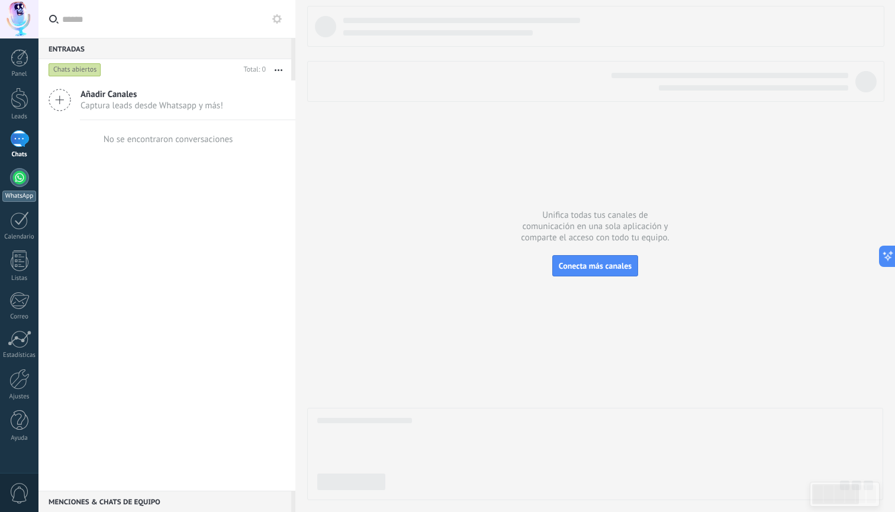
click at [19, 177] on div at bounding box center [19, 177] width 19 height 19
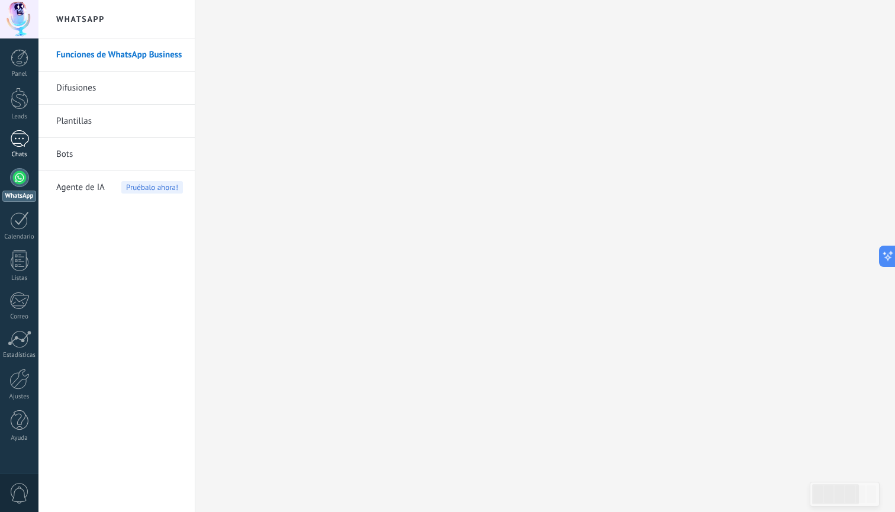
click at [18, 140] on div "1" at bounding box center [19, 138] width 19 height 17
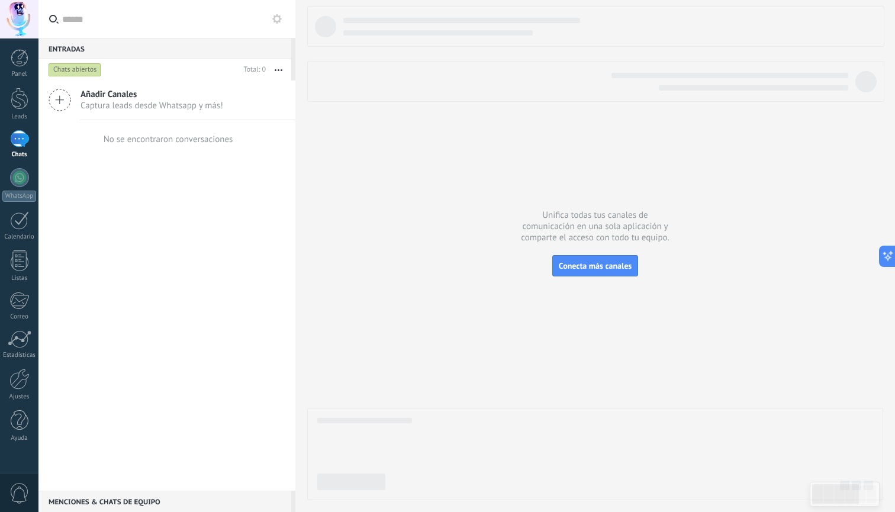
click at [74, 66] on div "Chats abiertos" at bounding box center [75, 70] width 53 height 14
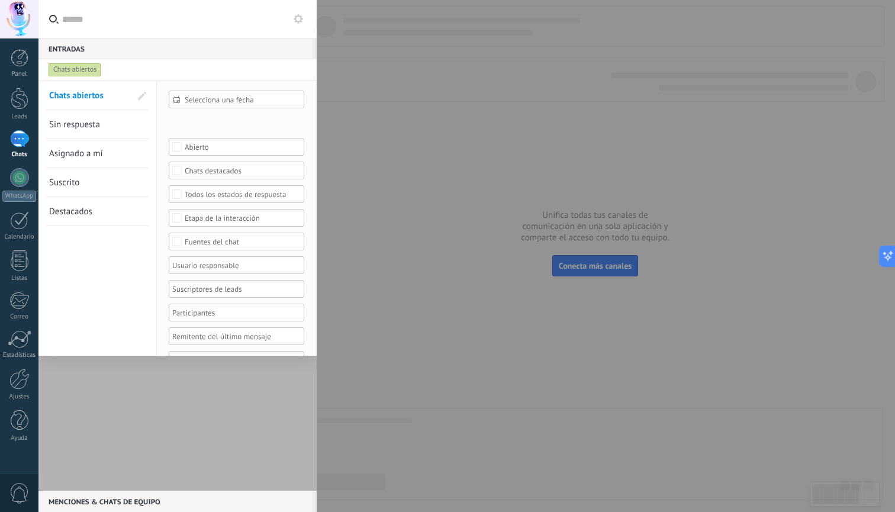
click at [93, 124] on span "Sin respuesta" at bounding box center [74, 124] width 51 height 11
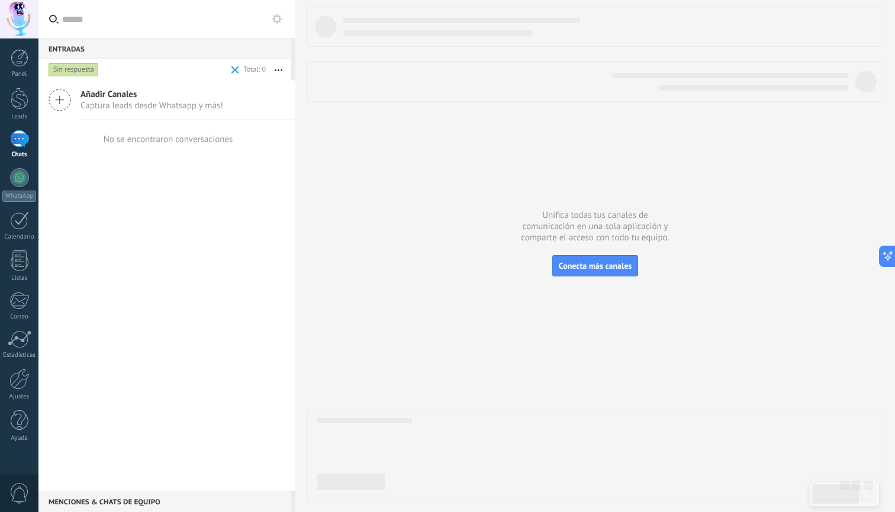
click at [96, 102] on span "Captura leads desde Whatsapp y más!" at bounding box center [152, 105] width 143 height 11
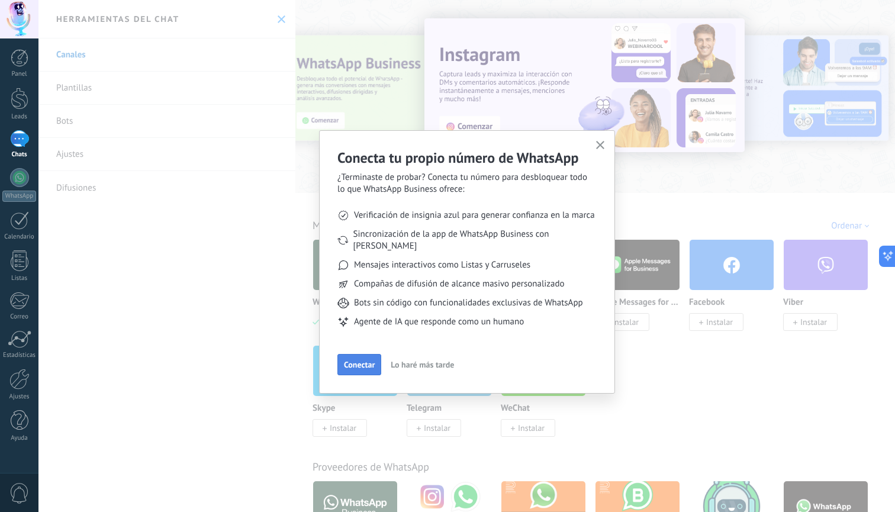
click at [364, 361] on span "Conectar" at bounding box center [359, 365] width 31 height 8
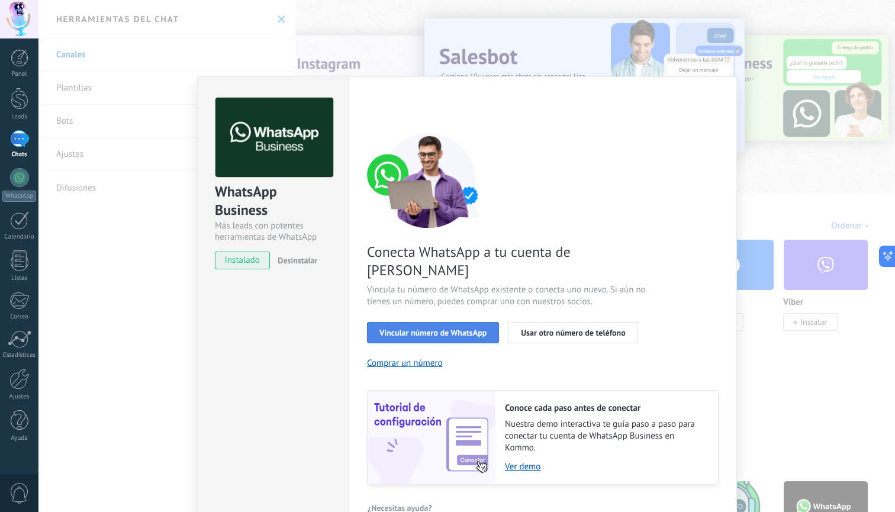
click at [449, 322] on button "Vincular número de WhatsApp" at bounding box center [433, 332] width 132 height 21
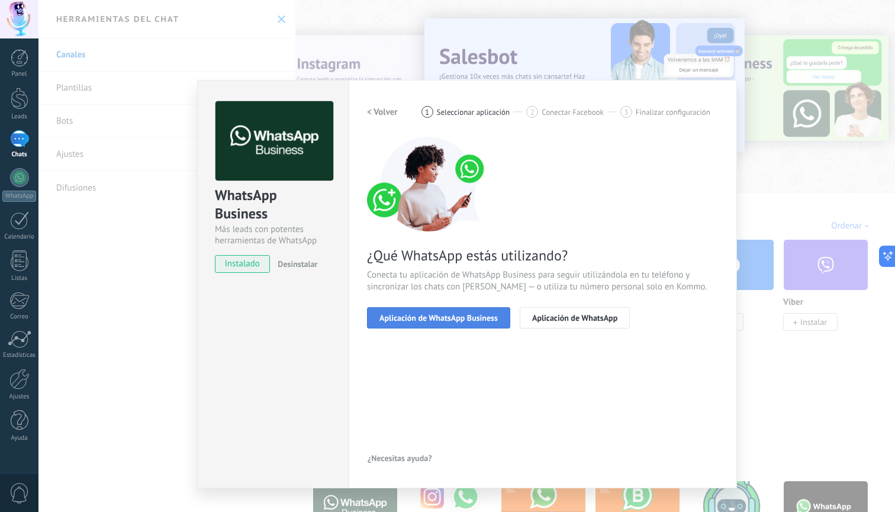
click at [419, 320] on span "Aplicación de WhatsApp Business" at bounding box center [438, 318] width 118 height 8
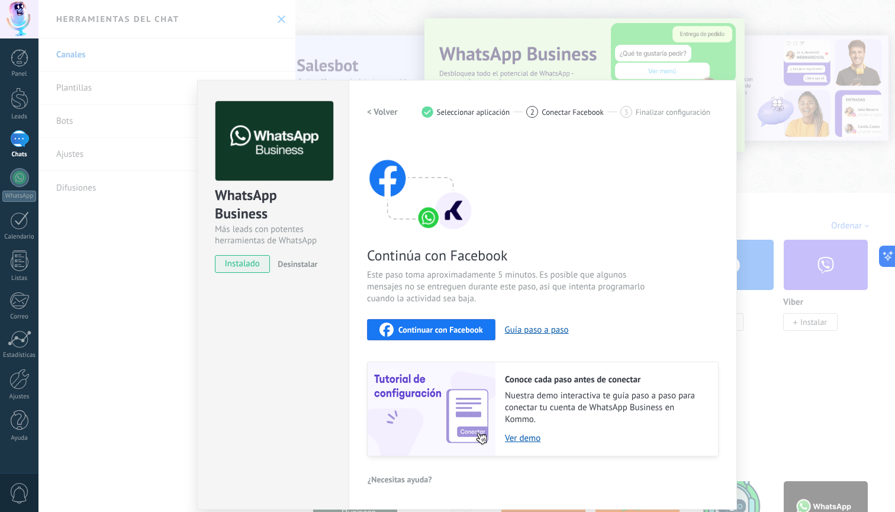
click at [382, 111] on h2 "< Volver" at bounding box center [382, 112] width 31 height 11
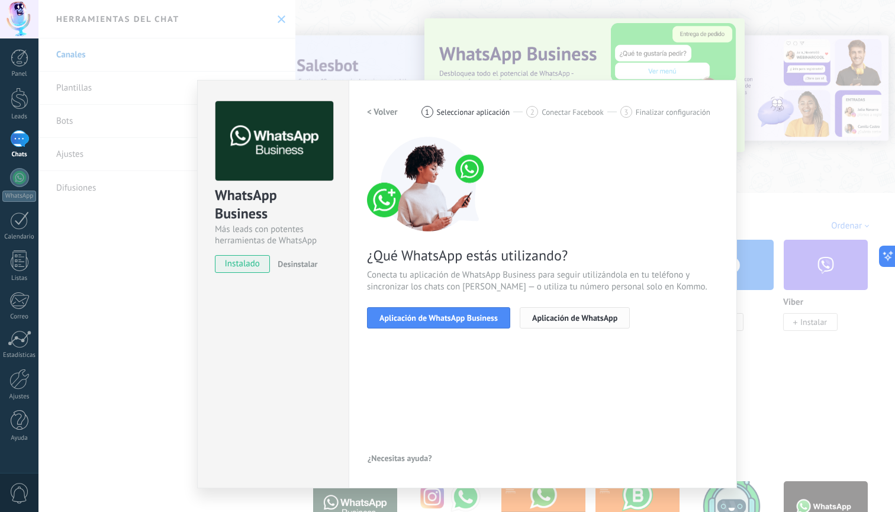
click at [568, 322] on span "Aplicación de WhatsApp" at bounding box center [574, 318] width 85 height 8
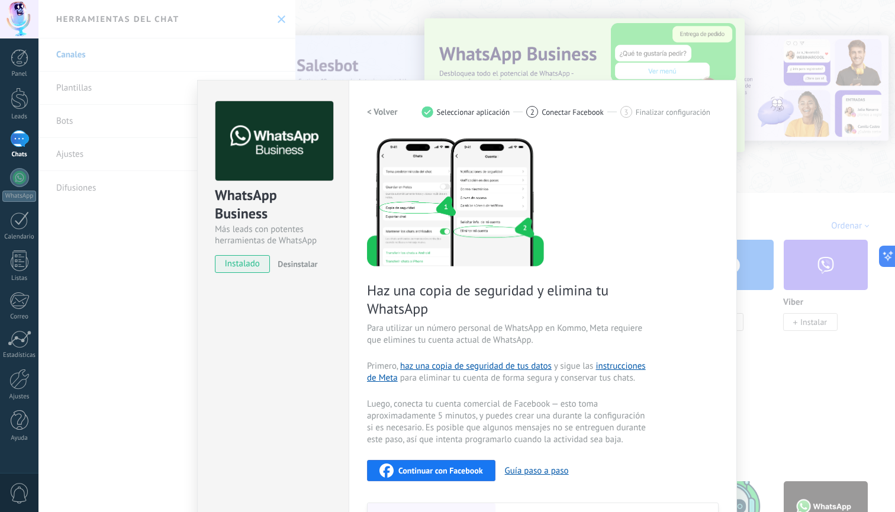
click at [385, 112] on h2 "< Volver" at bounding box center [382, 112] width 31 height 11
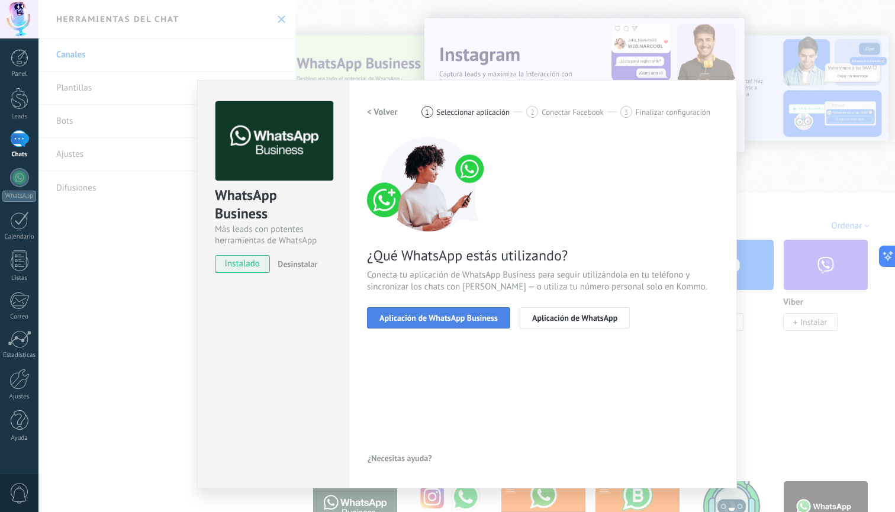
click at [417, 316] on span "Aplicación de WhatsApp Business" at bounding box center [438, 318] width 118 height 8
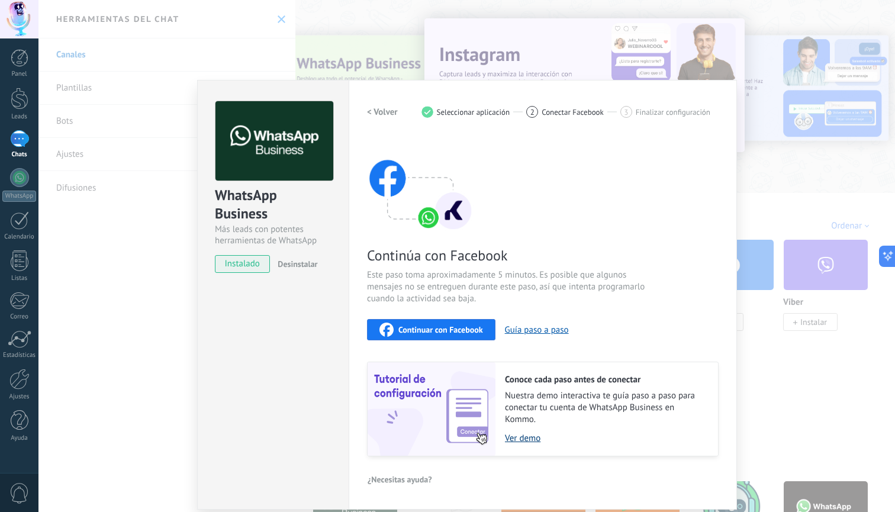
click at [526, 440] on link "Ver demo" at bounding box center [605, 438] width 201 height 11
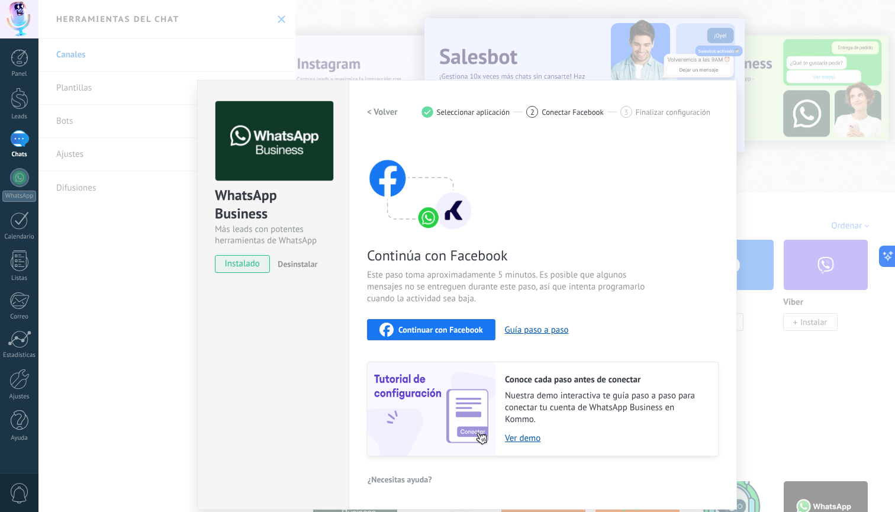
click at [122, 118] on div "WhatsApp Business Más leads con potentes herramientas de WhatsApp instalado Des…" at bounding box center [466, 256] width 857 height 512
